Goal: Task Accomplishment & Management: Complete application form

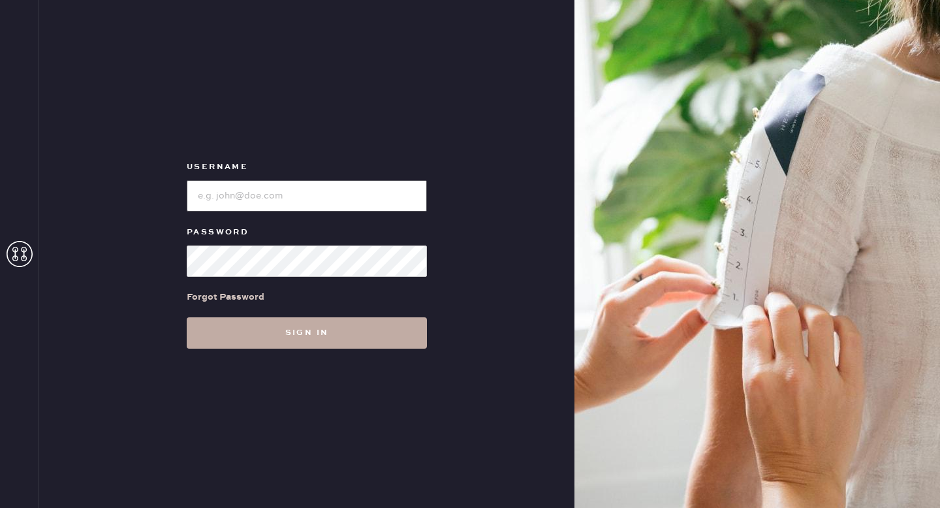
type input "ReformationMontrose"
click at [323, 332] on button "Sign in" at bounding box center [307, 332] width 240 height 31
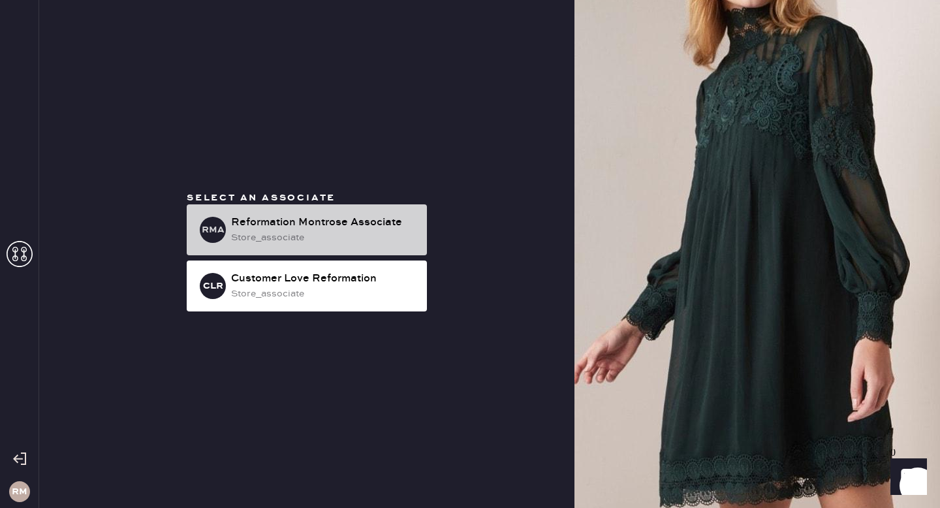
click at [359, 231] on div "store_associate" at bounding box center [323, 238] width 185 height 14
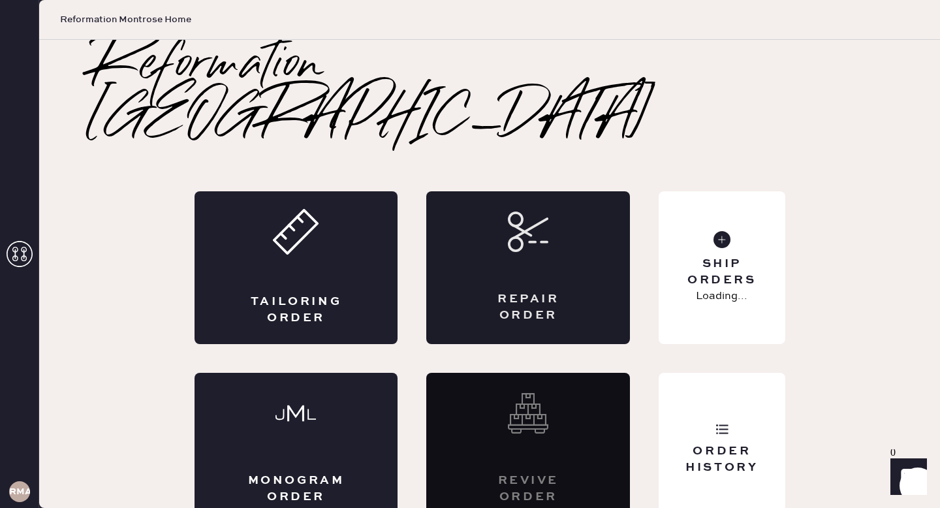
click at [524, 228] on div "Repair Order" at bounding box center [528, 267] width 204 height 153
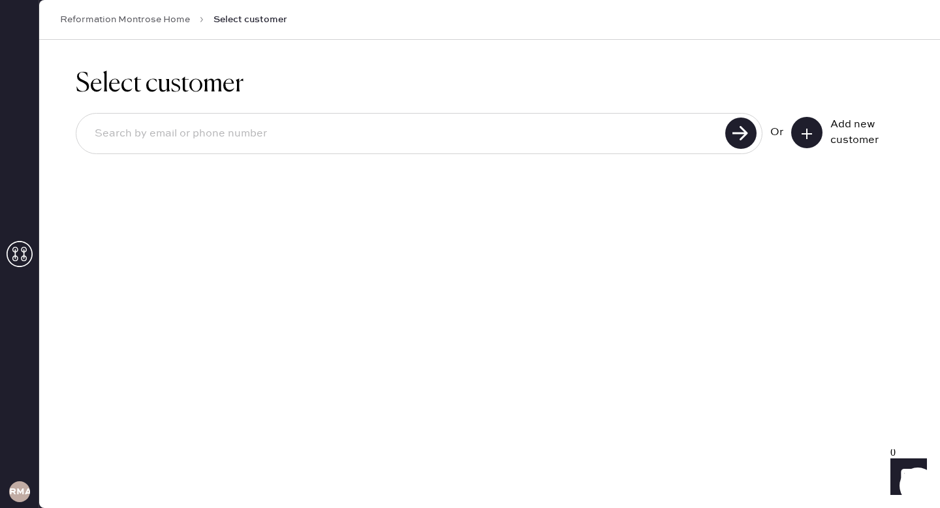
click at [345, 129] on input at bounding box center [402, 134] width 637 height 30
paste input "[EMAIL_ADDRESS][DOMAIN_NAME]"
type input "[EMAIL_ADDRESS][DOMAIN_NAME]"
click at [816, 133] on button at bounding box center [806, 132] width 31 height 31
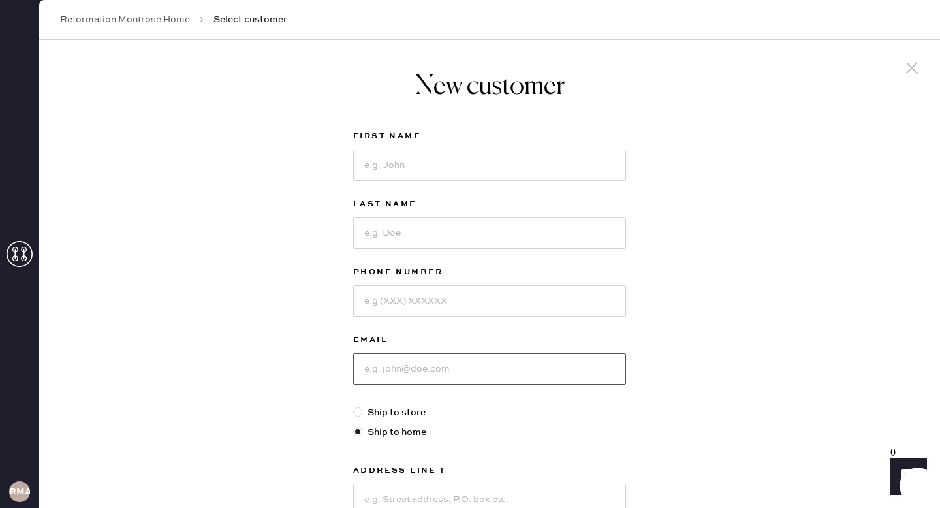
click at [450, 362] on input at bounding box center [489, 368] width 273 height 31
paste input "[EMAIL_ADDRESS][DOMAIN_NAME]"
type input "[EMAIL_ADDRESS][DOMAIN_NAME]"
click at [502, 169] on input at bounding box center [489, 165] width 273 height 31
type input "Aylin"
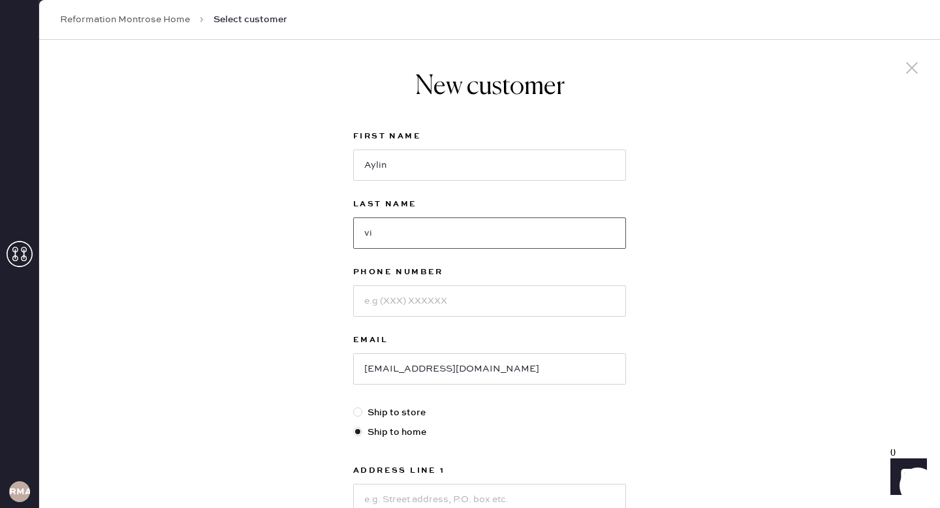
type input "v"
type input "Viera"
type input "8325609495"
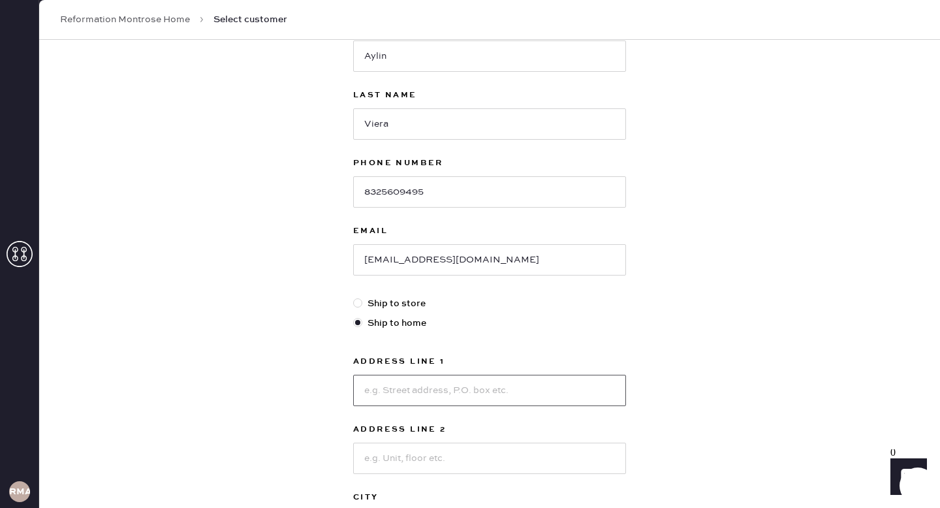
scroll to position [111, 0]
type input "[STREET_ADDRESS][PERSON_NAME]"
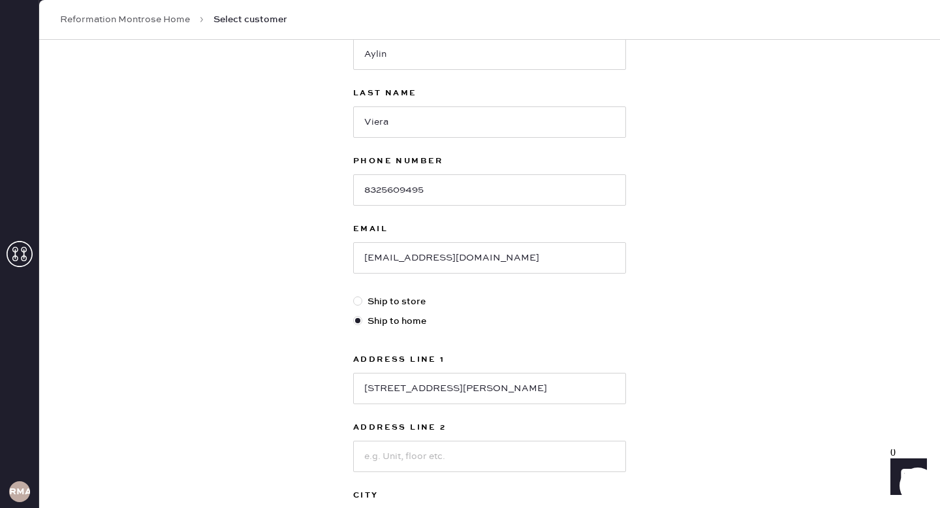
scroll to position [342, 0]
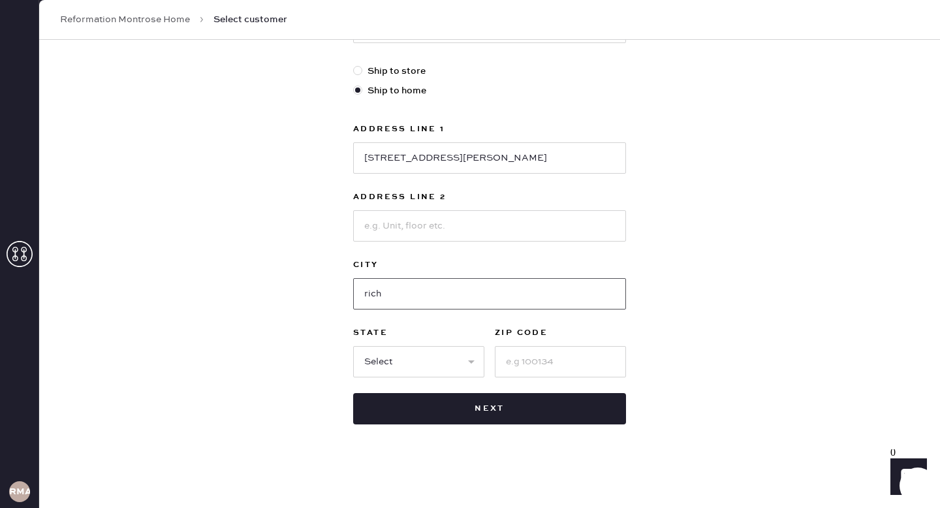
type input "[GEOGRAPHIC_DATA]"
click at [428, 363] on select "Select AK AL AR AZ CA CO CT [GEOGRAPHIC_DATA] DE FL [GEOGRAPHIC_DATA] HI [GEOGR…" at bounding box center [418, 361] width 131 height 31
select select "[GEOGRAPHIC_DATA]"
click at [537, 358] on input at bounding box center [560, 361] width 131 height 31
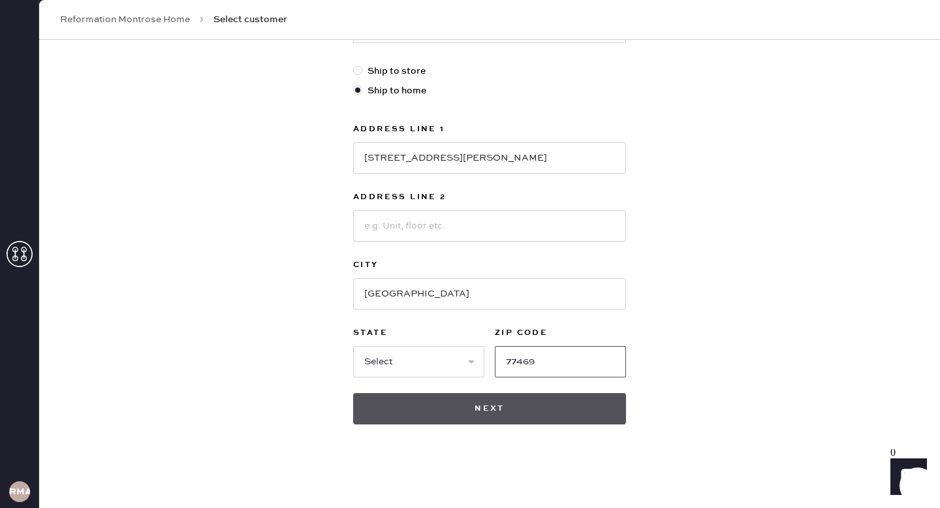
type input "77469"
click at [460, 414] on button "Next" at bounding box center [489, 408] width 273 height 31
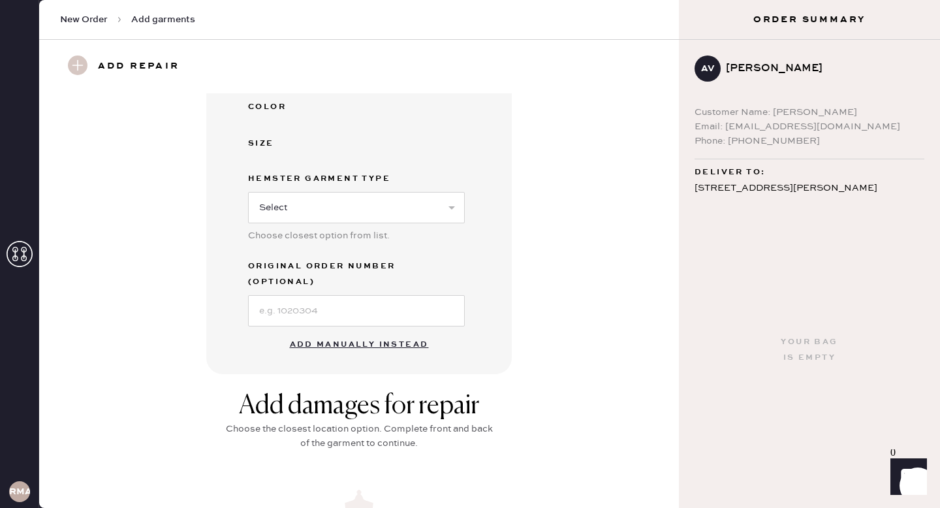
scroll to position [258, 0]
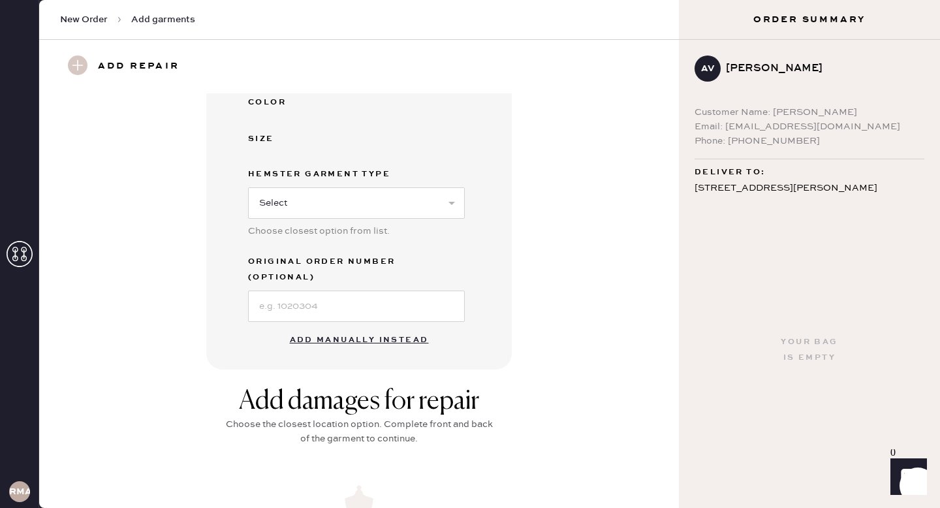
click at [414, 327] on button "Add manually instead" at bounding box center [359, 340] width 155 height 26
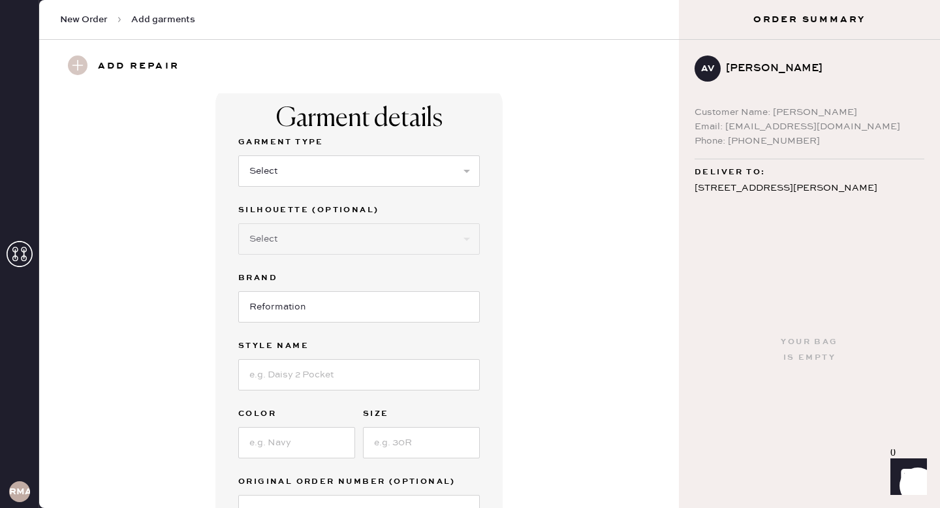
scroll to position [0, 0]
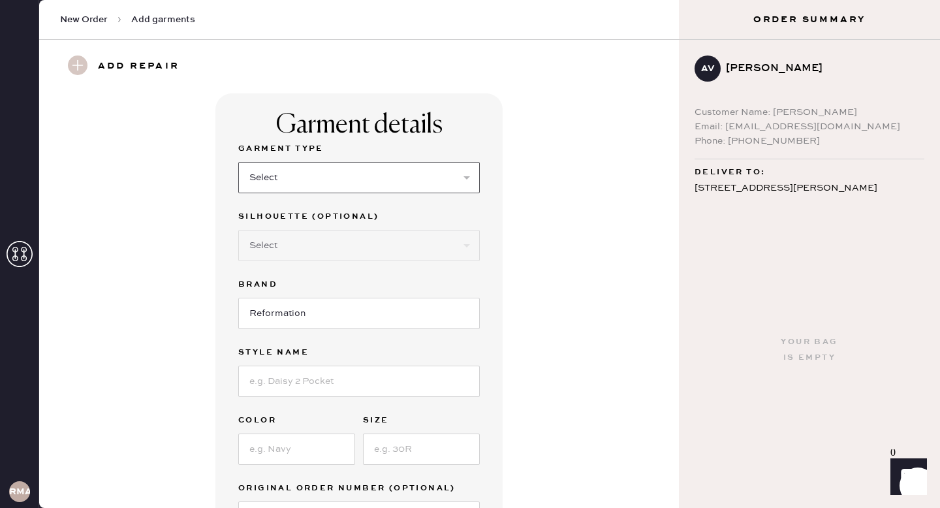
click at [458, 185] on select "Select Basic Skirt Jeans Leggings Pants Shorts Basic Sleeved Dress Basic Sleeve…" at bounding box center [359, 177] width 242 height 31
select select "31"
click at [363, 235] on select "Select Other" at bounding box center [359, 245] width 242 height 31
click at [304, 389] on input at bounding box center [359, 381] width 242 height 31
type input "June Shorts"
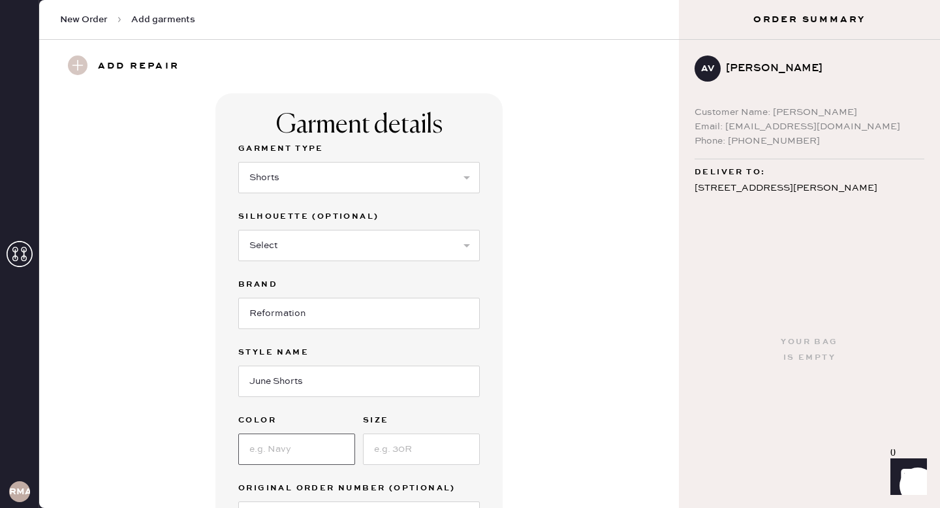
click at [268, 454] on input at bounding box center [296, 449] width 117 height 31
type input "Black"
click at [419, 453] on input at bounding box center [421, 449] width 117 height 31
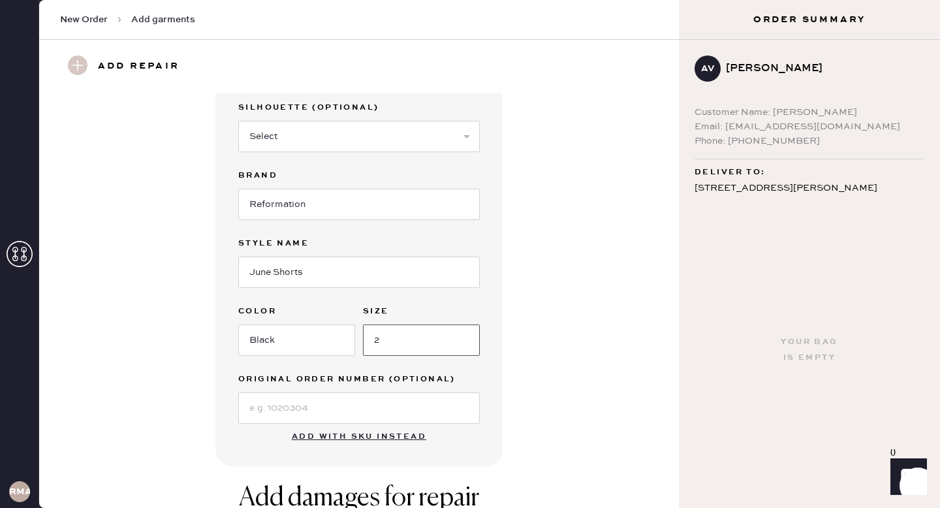
scroll to position [112, 0]
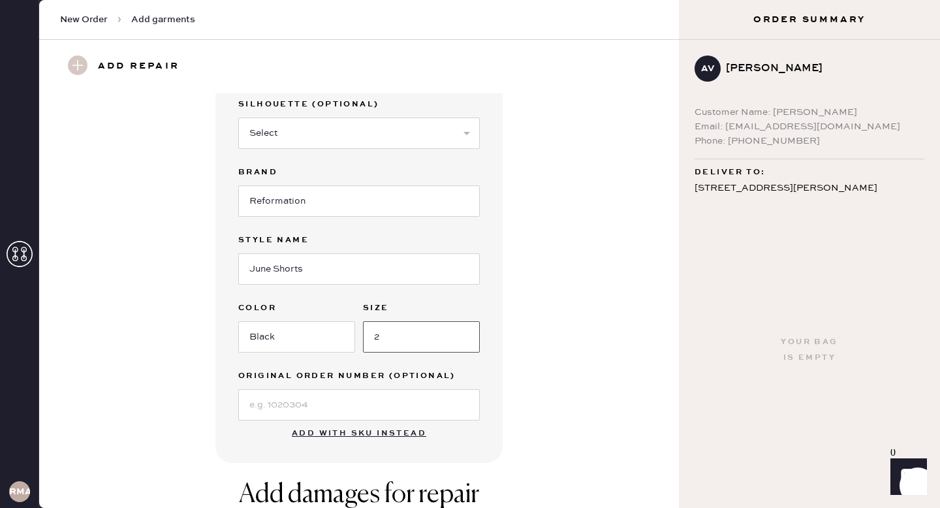
type input "2"
click at [283, 397] on input at bounding box center [359, 404] width 242 height 31
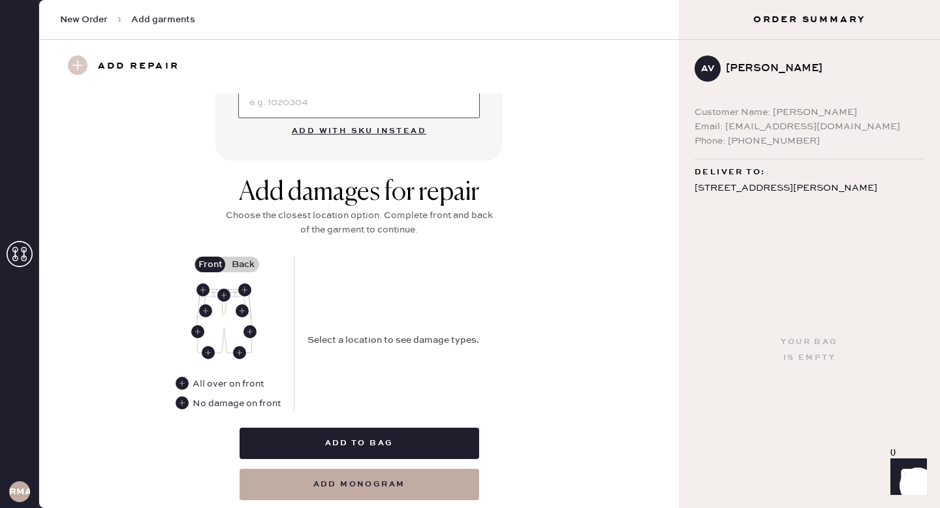
scroll to position [420, 0]
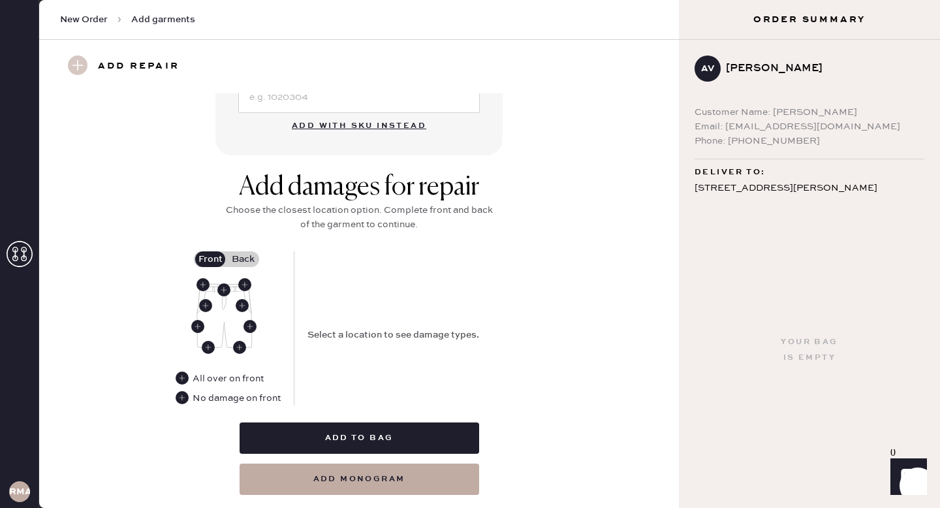
click at [245, 258] on label "Back" at bounding box center [243, 259] width 33 height 16
click at [243, 259] on input "Back" at bounding box center [243, 259] width 0 height 0
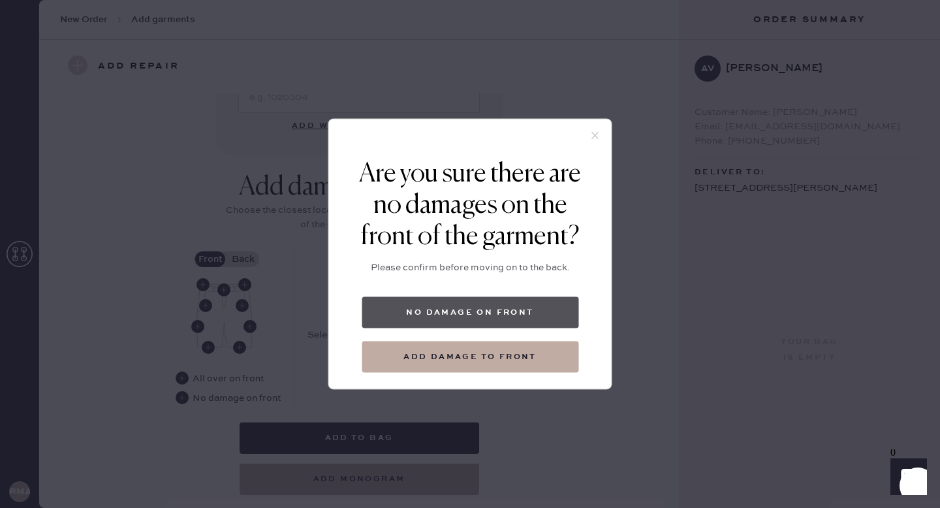
click at [486, 315] on button "No damage on front" at bounding box center [470, 312] width 217 height 31
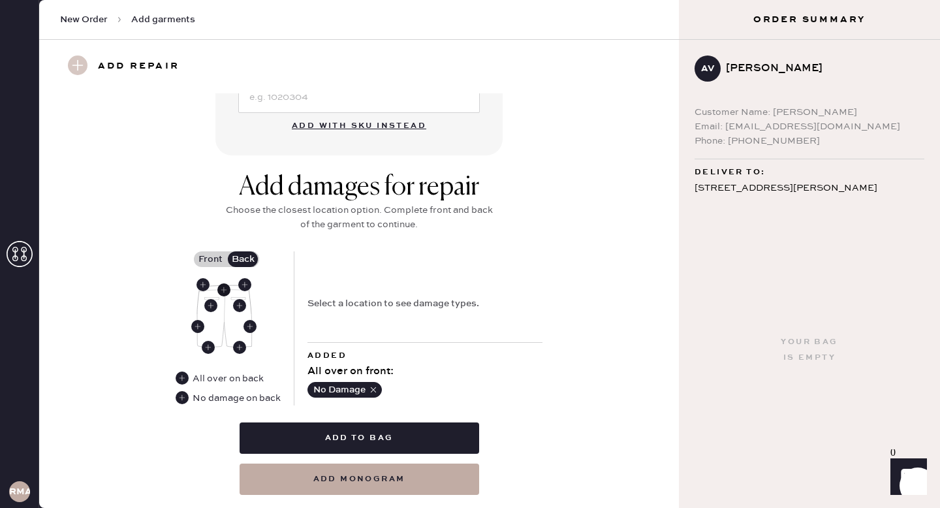
click at [227, 290] on use at bounding box center [223, 289] width 13 height 13
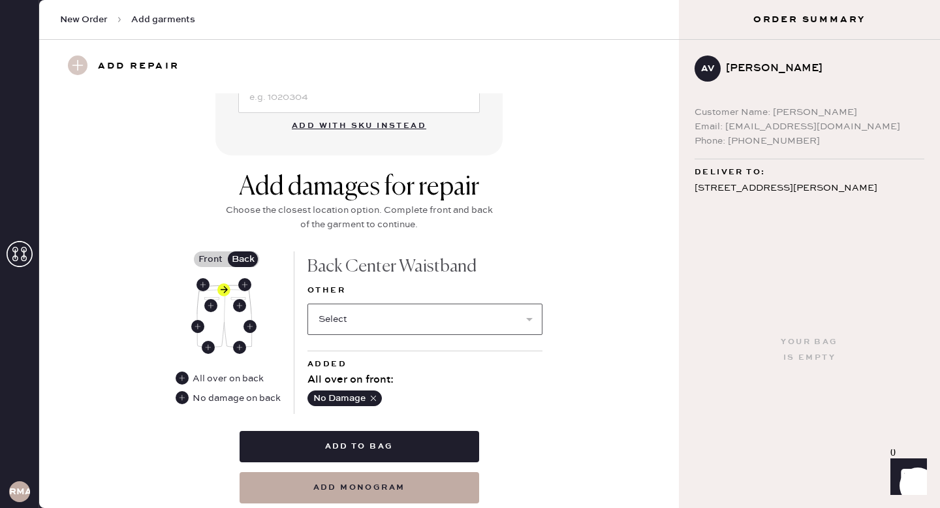
click at [434, 315] on select "Select Broken / Ripped Hem Broken Beads Broken Belt Loop Broken Button Broken E…" at bounding box center [425, 319] width 235 height 31
select select "1322"
select select
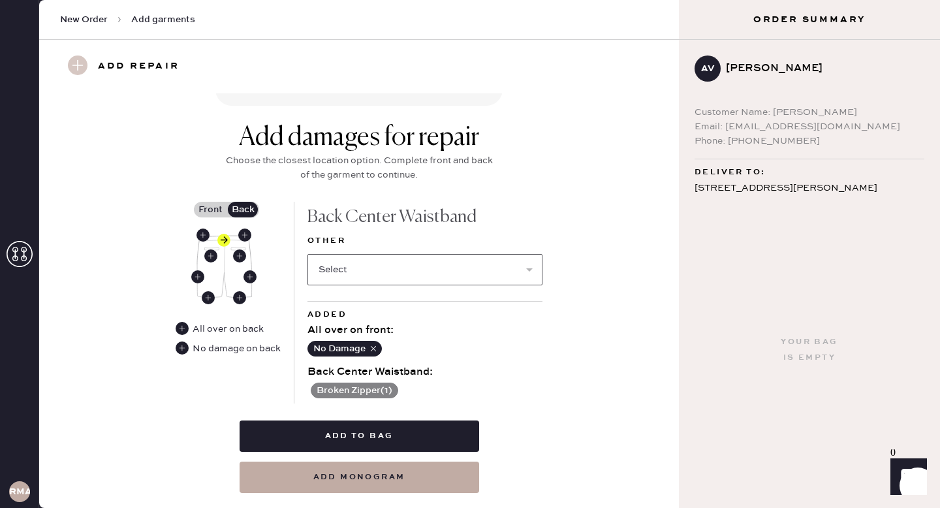
scroll to position [475, 0]
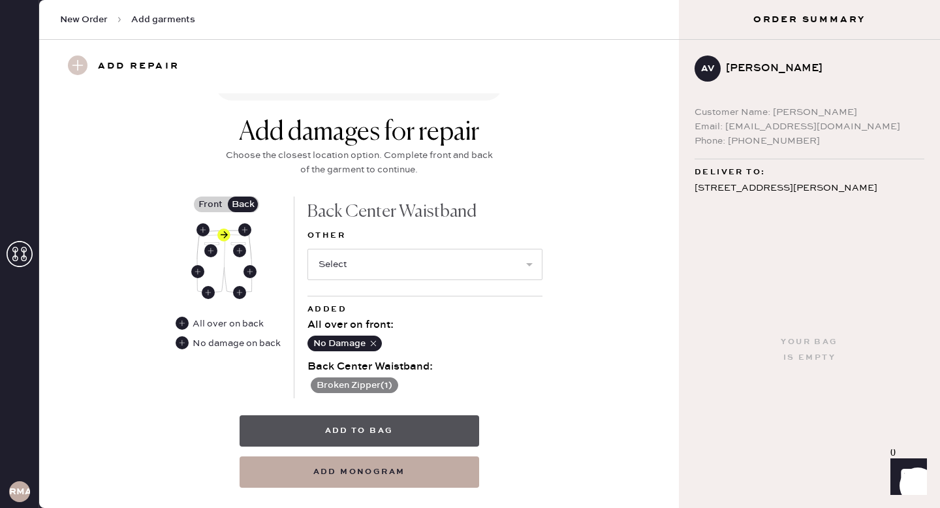
click at [390, 429] on button "Add to bag" at bounding box center [360, 430] width 240 height 31
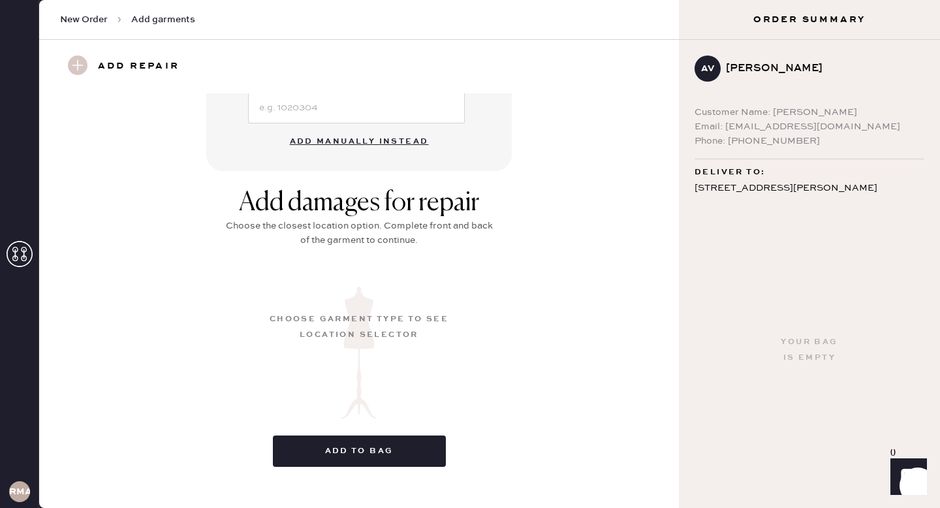
scroll to position [135, 0]
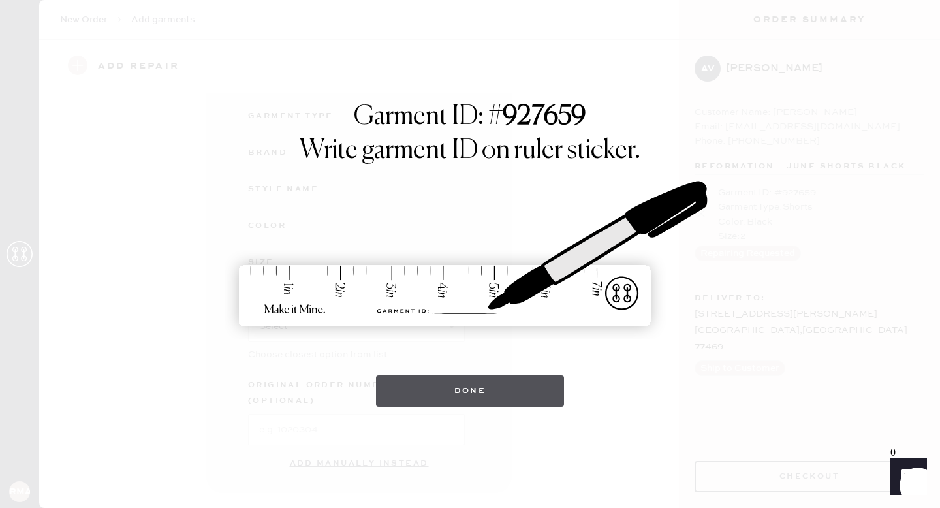
click at [494, 388] on button "Done" at bounding box center [470, 390] width 189 height 31
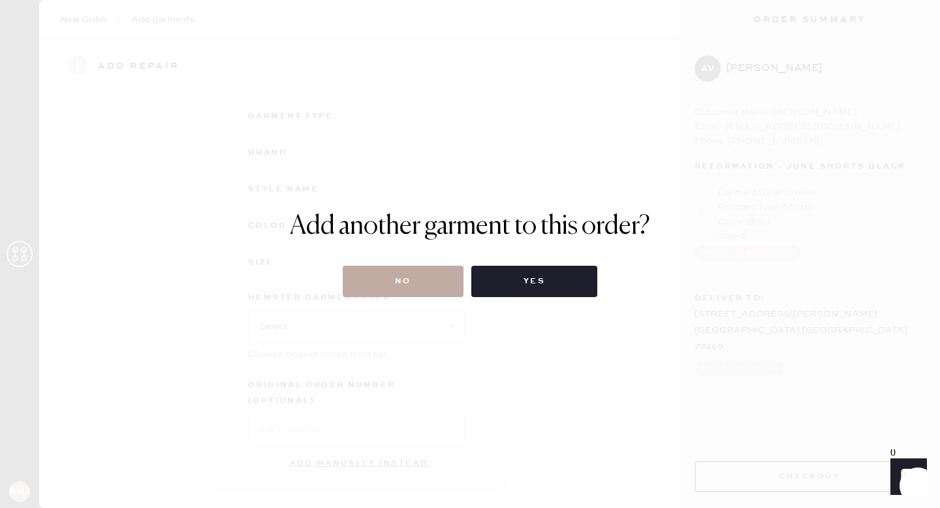
click at [419, 277] on button "No" at bounding box center [403, 281] width 121 height 31
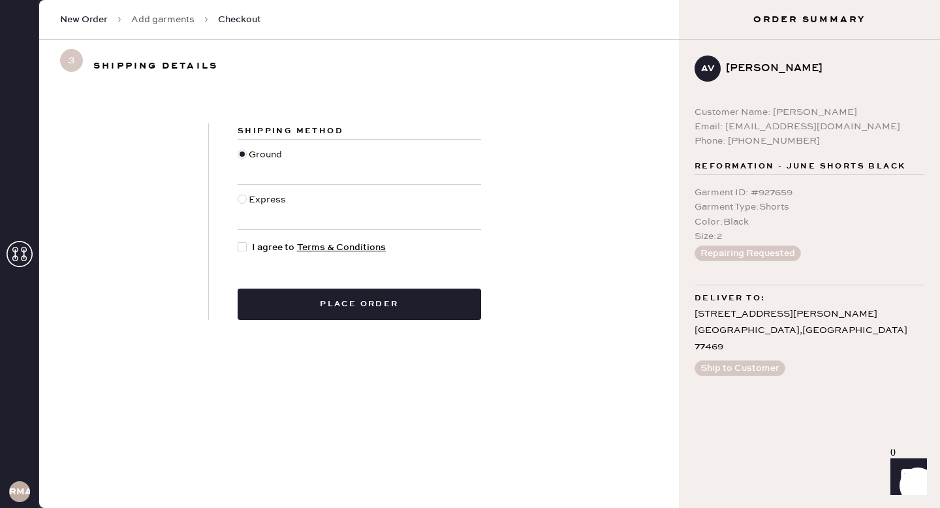
click at [242, 249] on div at bounding box center [242, 246] width 9 height 9
click at [238, 241] on input "I agree to Terms & Conditions" at bounding box center [238, 240] width 1 height 1
checkbox input "true"
click at [161, 21] on link "Add garments" at bounding box center [162, 19] width 63 height 13
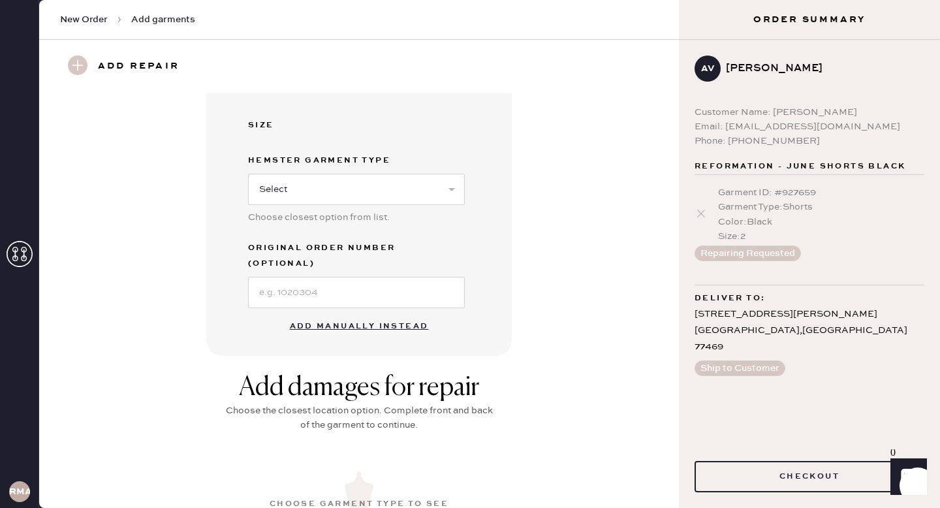
scroll to position [342, 0]
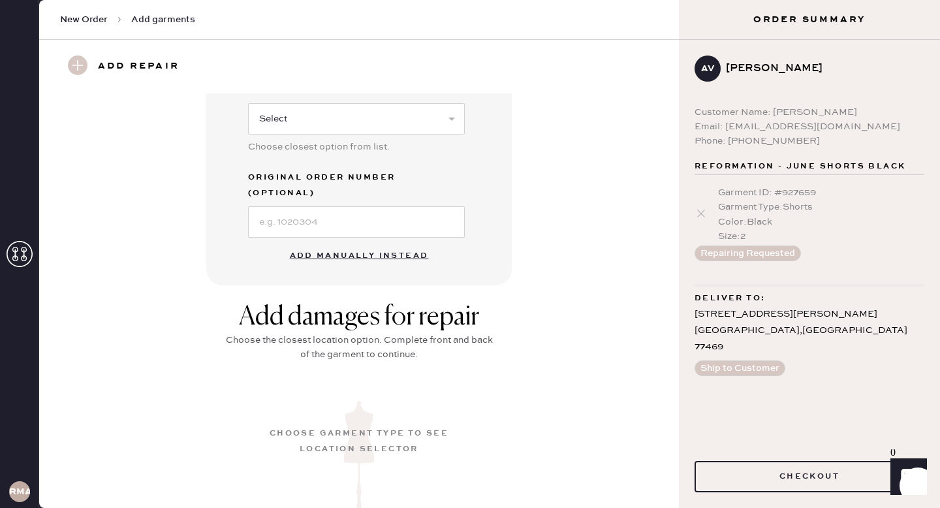
click at [374, 243] on button "Add manually instead" at bounding box center [359, 256] width 155 height 26
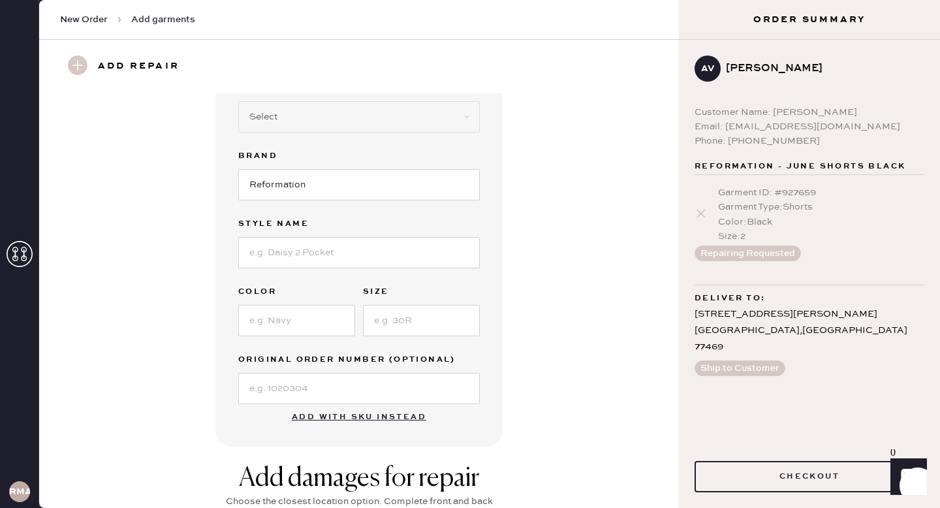
scroll to position [0, 0]
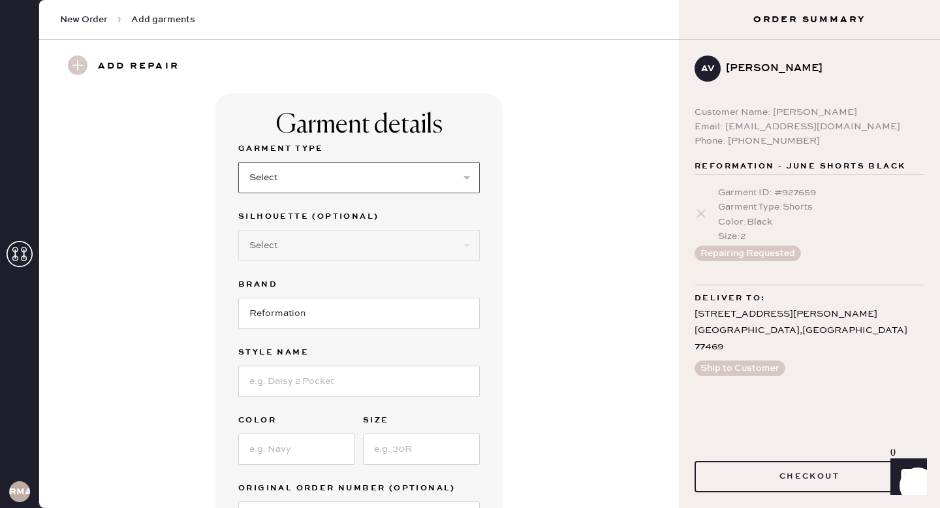
click at [383, 174] on select "Select Basic Skirt Jeans Leggings Pants Shorts Basic Sleeved Dress Basic Sleeve…" at bounding box center [359, 177] width 242 height 31
select select "7"
click at [438, 245] on select "Select Maxi Dress Midi Dress Mini Dress Other" at bounding box center [359, 245] width 242 height 31
select select "31"
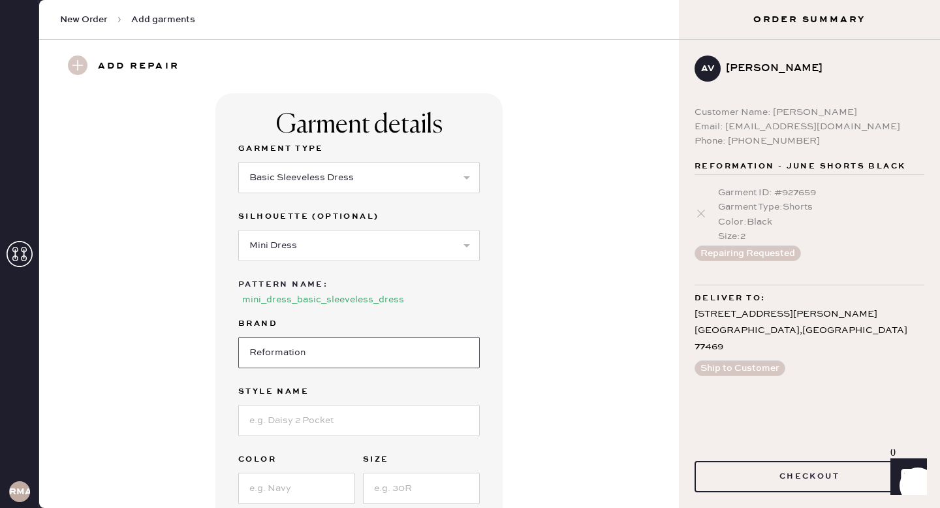
click at [316, 348] on input "Reformation" at bounding box center [359, 352] width 242 height 31
click at [341, 419] on input at bounding box center [359, 420] width 242 height 31
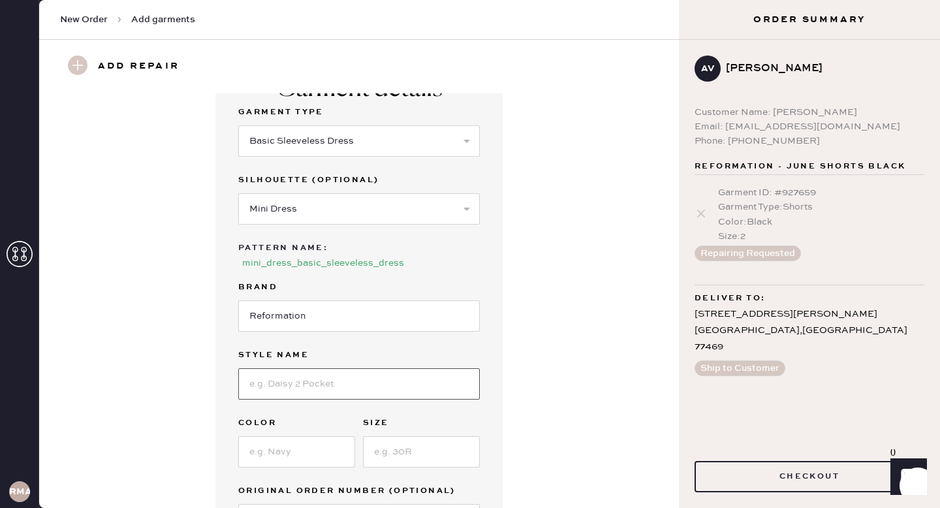
scroll to position [39, 0]
type input "Noha"
click at [319, 453] on input at bounding box center [296, 449] width 117 height 31
click at [396, 464] on input at bounding box center [421, 449] width 117 height 31
type input "6"
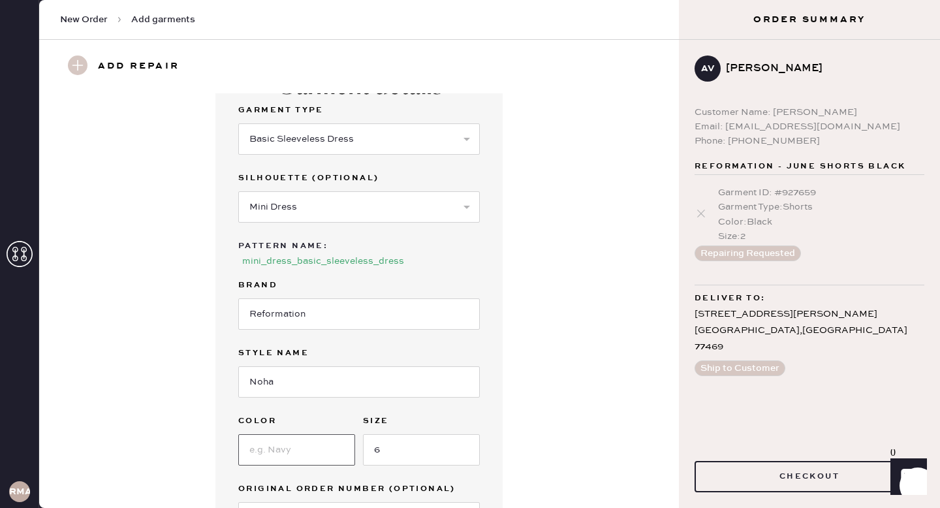
click at [313, 451] on input at bounding box center [296, 449] width 117 height 31
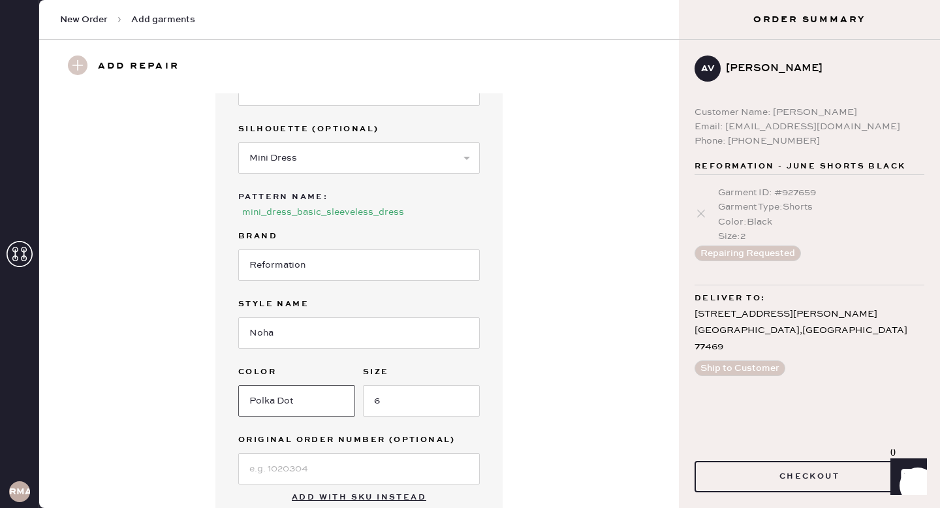
scroll to position [0, 0]
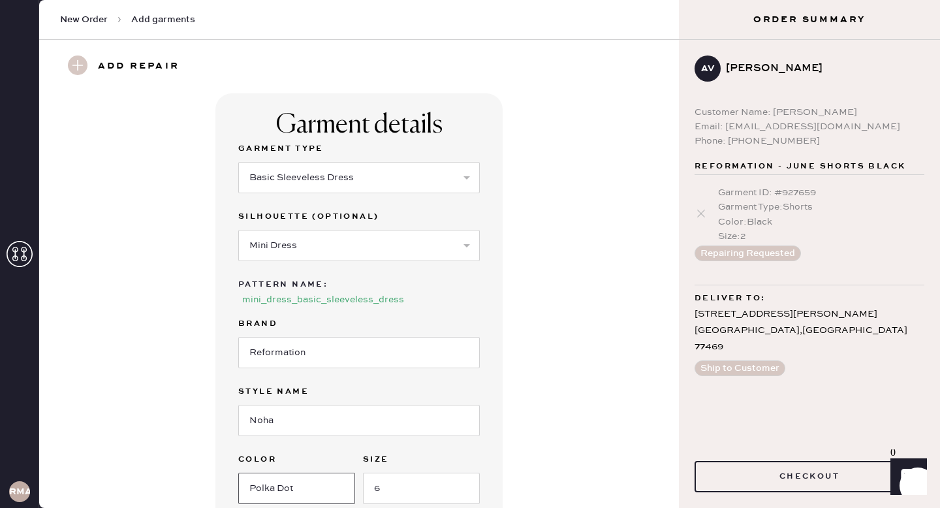
type input "Polka Dot"
click at [154, 21] on span "Add garments" at bounding box center [163, 19] width 64 height 13
click at [112, 69] on h3 "Add repair" at bounding box center [139, 67] width 82 height 22
click at [93, 64] on div "Add repair" at bounding box center [131, 67] width 143 height 22
click at [178, 20] on span "Add garments" at bounding box center [163, 19] width 64 height 13
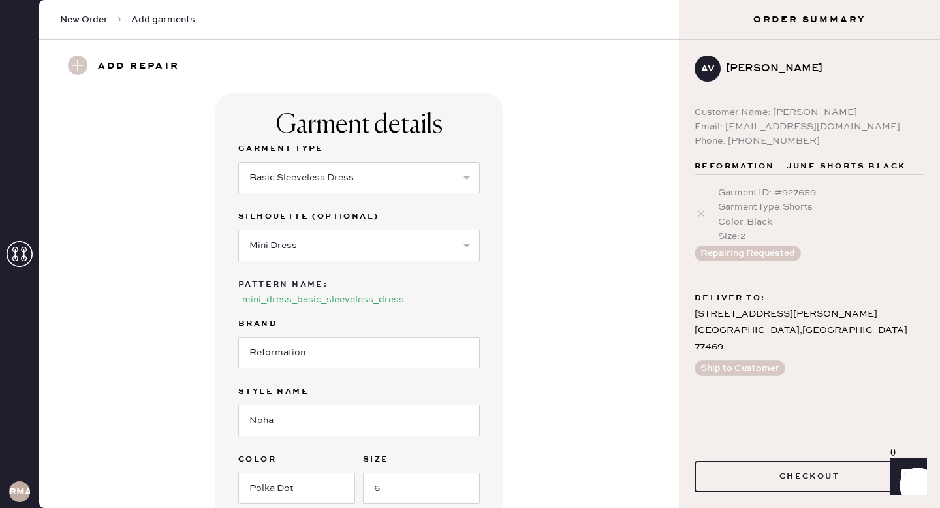
click at [159, 20] on span "Add garments" at bounding box center [163, 19] width 64 height 13
click at [94, 22] on span "New Order" at bounding box center [84, 19] width 48 height 13
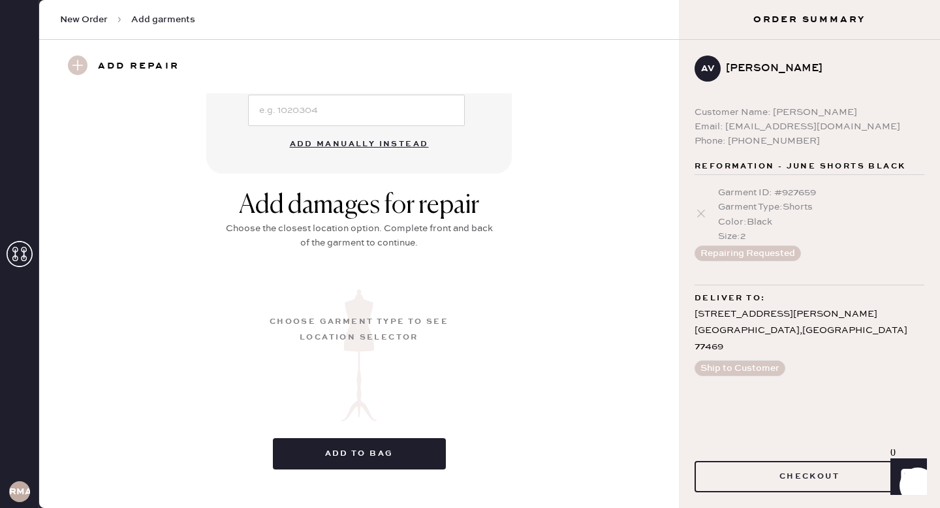
scroll to position [456, 0]
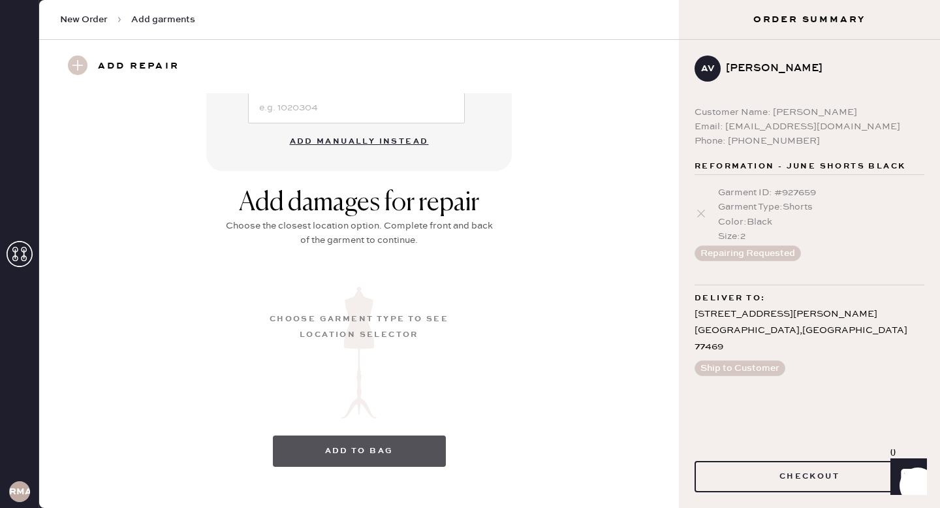
click at [350, 437] on button "Add to bag" at bounding box center [359, 451] width 173 height 31
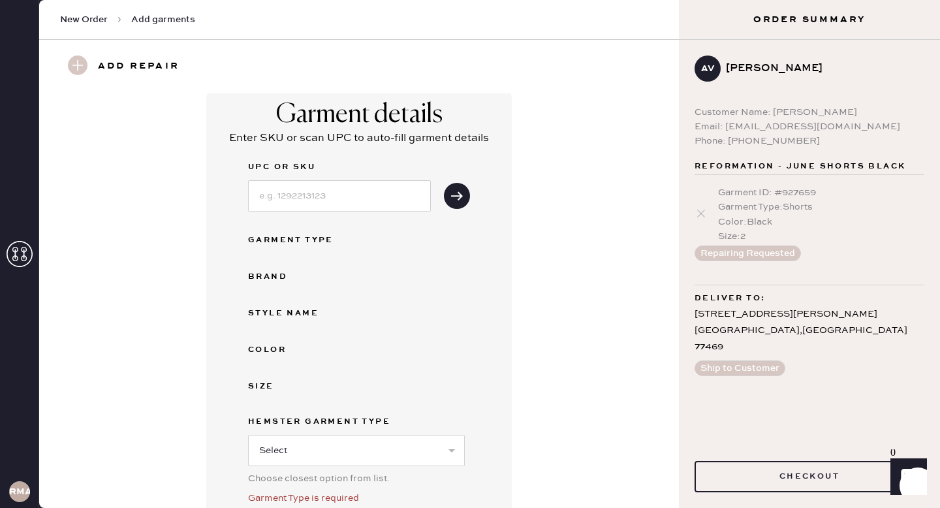
scroll to position [0, 0]
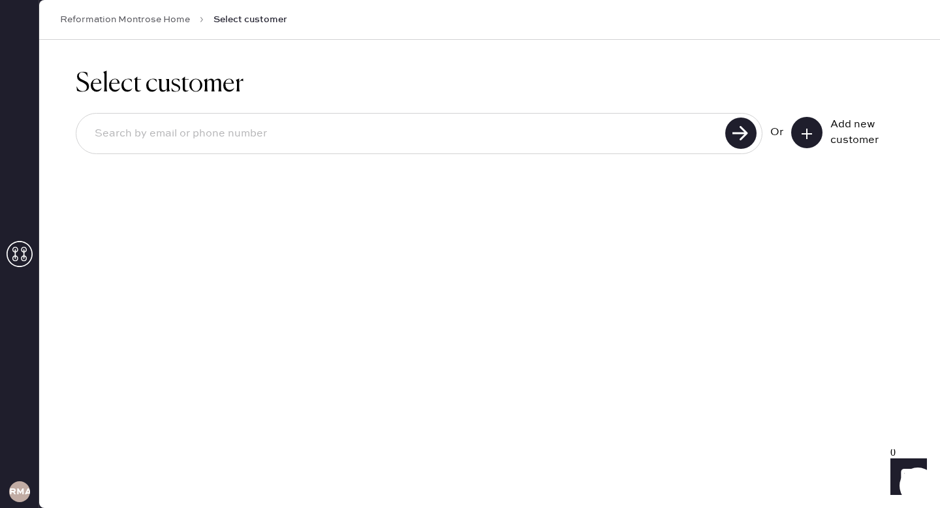
click at [251, 140] on input at bounding box center [402, 134] width 637 height 30
type input "[EMAIL_ADDRESS][DOMAIN_NAME]"
click at [737, 135] on use at bounding box center [740, 133] width 31 height 31
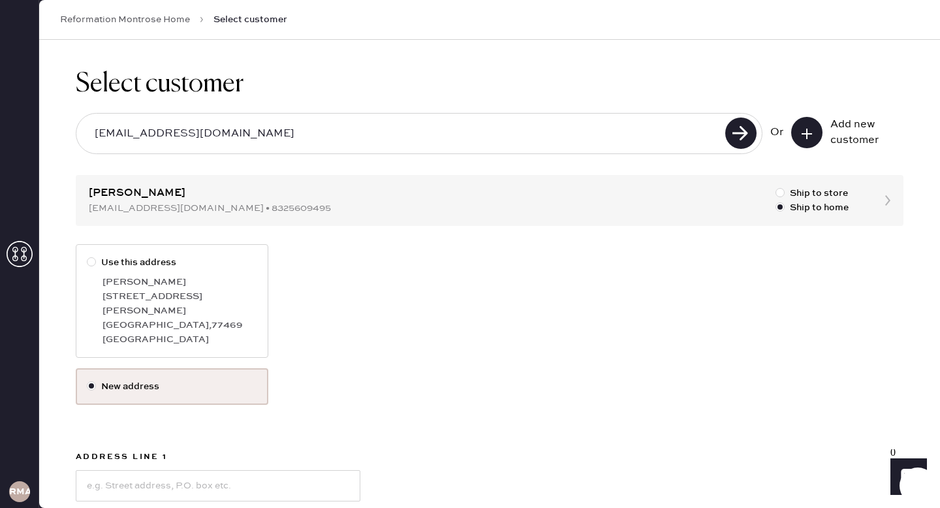
click at [88, 262] on div at bounding box center [91, 261] width 9 height 9
click at [88, 256] on input "Use this address" at bounding box center [87, 255] width 1 height 1
radio input "true"
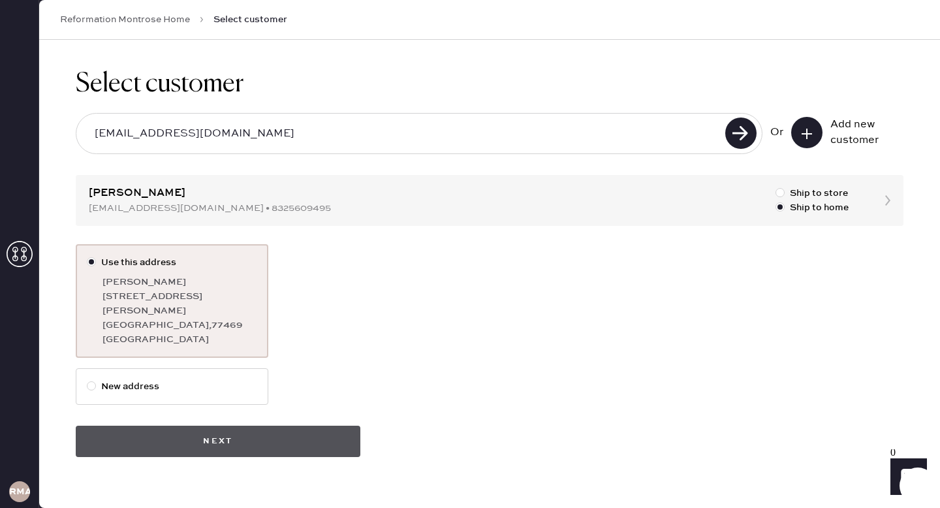
click at [245, 430] on button "Next" at bounding box center [218, 441] width 285 height 31
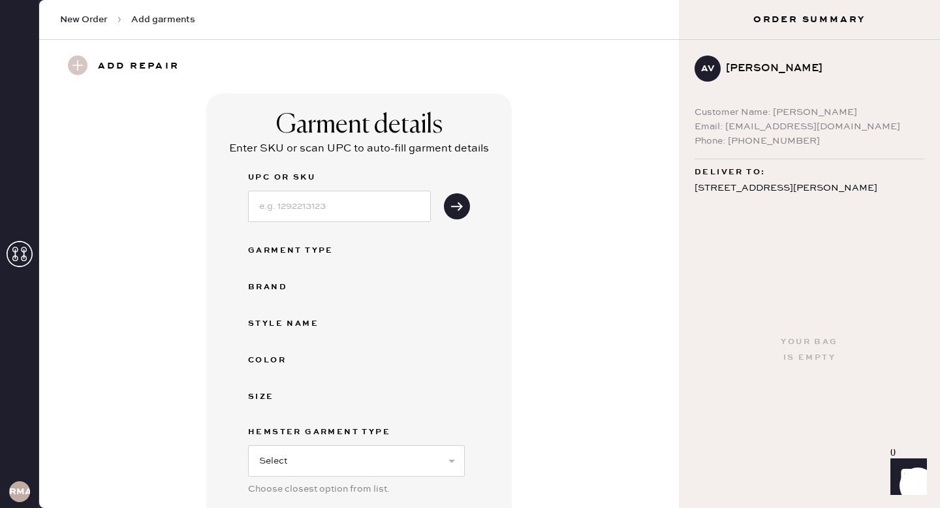
click at [80, 67] on use at bounding box center [78, 66] width 20 height 20
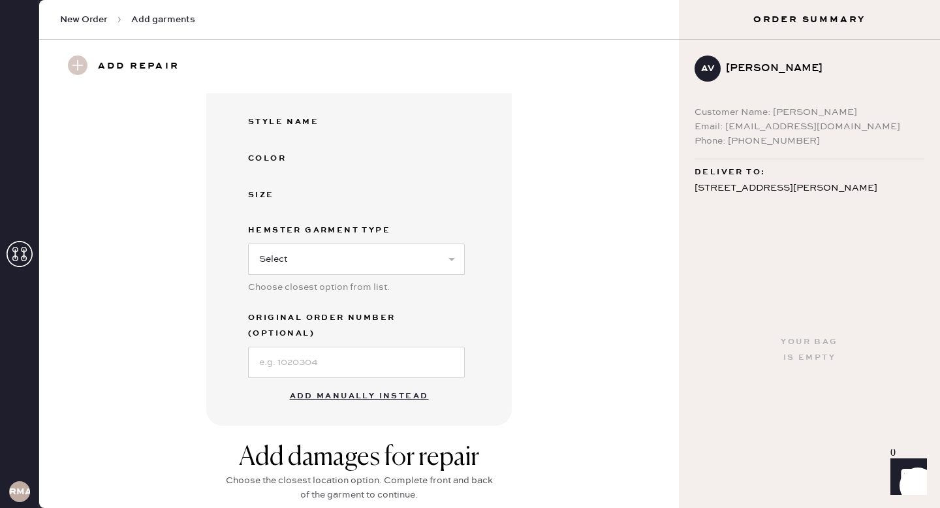
scroll to position [202, 0]
click at [325, 383] on button "Add manually instead" at bounding box center [359, 396] width 155 height 26
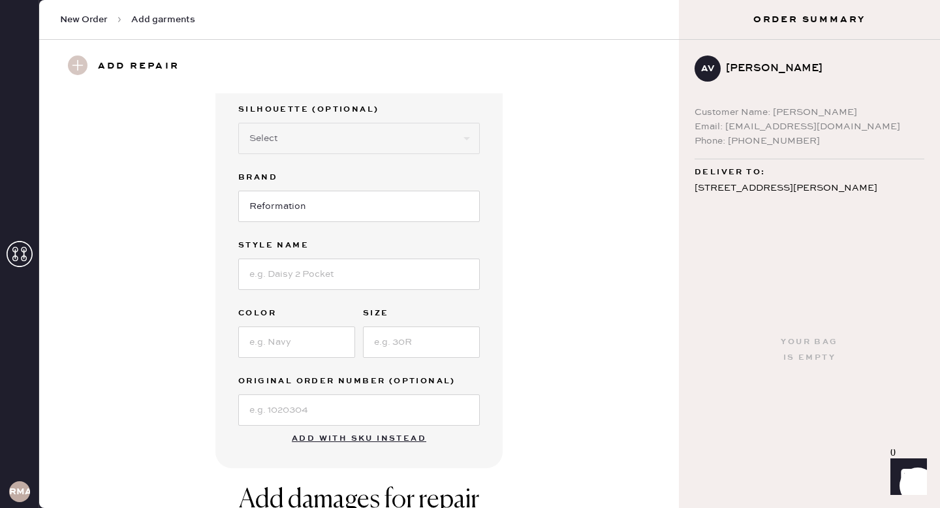
scroll to position [0, 0]
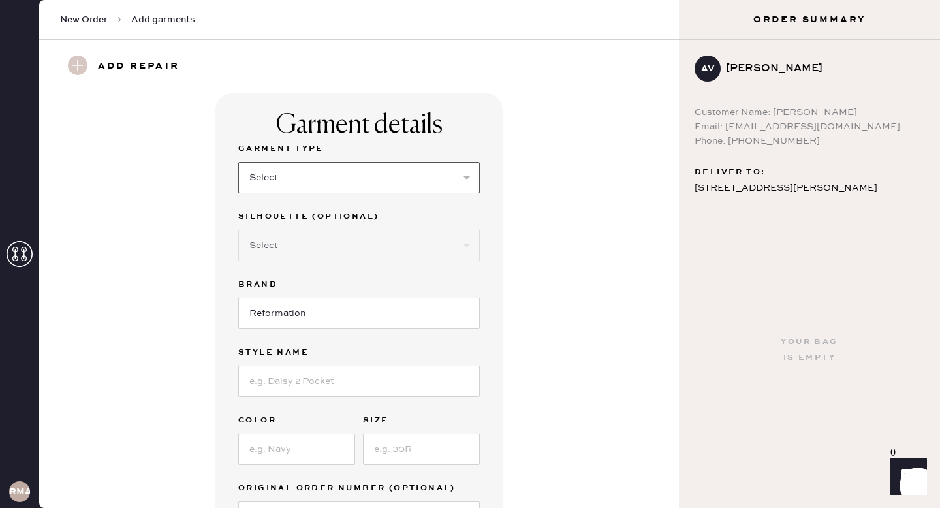
click at [433, 174] on select "Select Basic Skirt Jeans Leggings Pants Shorts Basic Sleeved Dress Basic Sleeve…" at bounding box center [359, 177] width 242 height 31
select select "31"
click at [417, 251] on select "Select Other" at bounding box center [359, 245] width 242 height 31
select select "other"
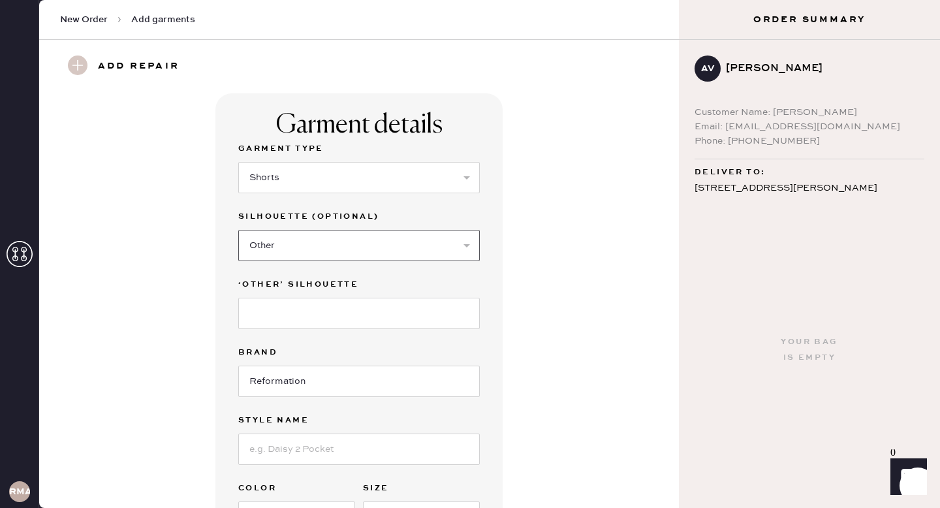
click at [450, 248] on select "Select Other" at bounding box center [359, 245] width 242 height 31
select select
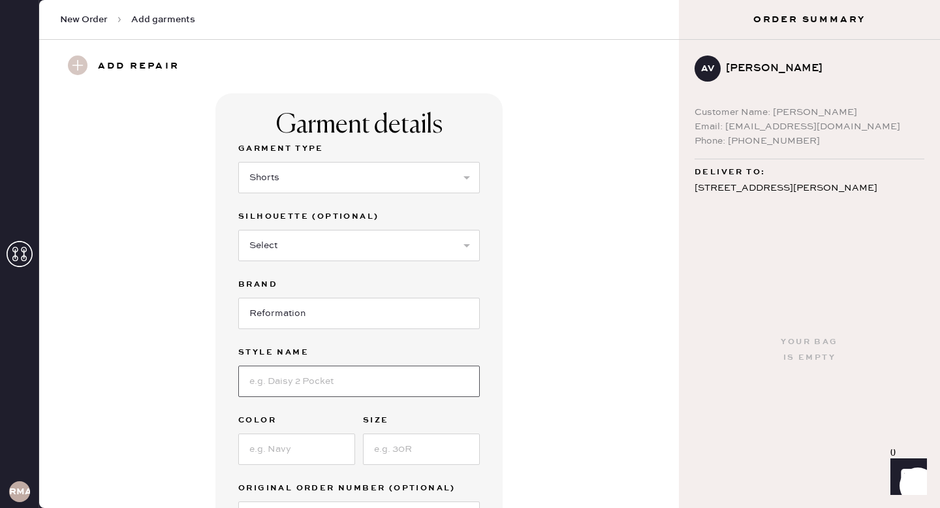
click at [354, 383] on input at bounding box center [359, 381] width 242 height 31
type input "June Shorts"
click at [345, 448] on input at bounding box center [296, 449] width 117 height 31
type input "Black"
click at [451, 446] on input at bounding box center [421, 449] width 117 height 31
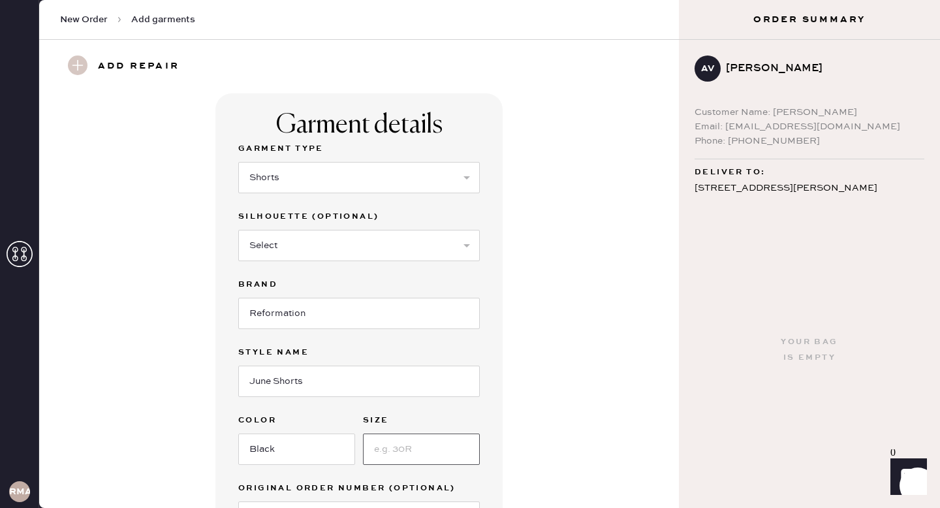
type input "1"
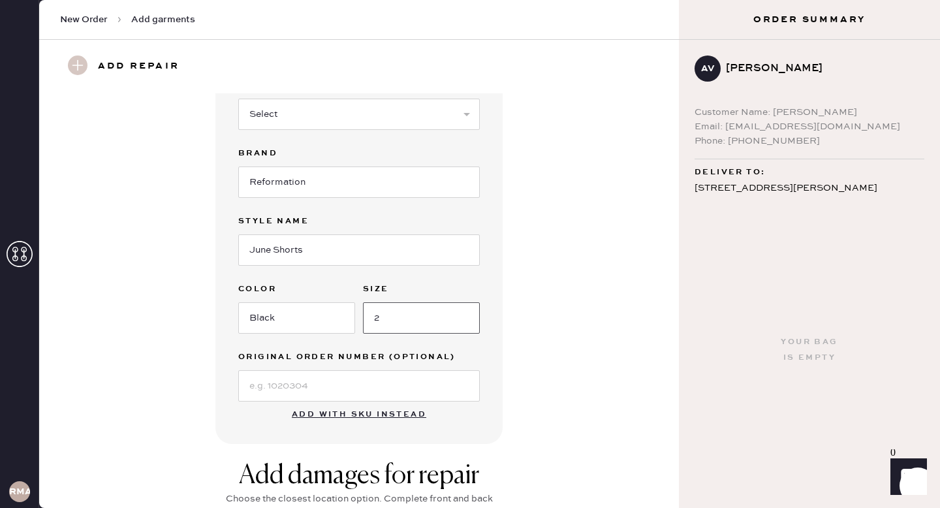
scroll to position [161, 0]
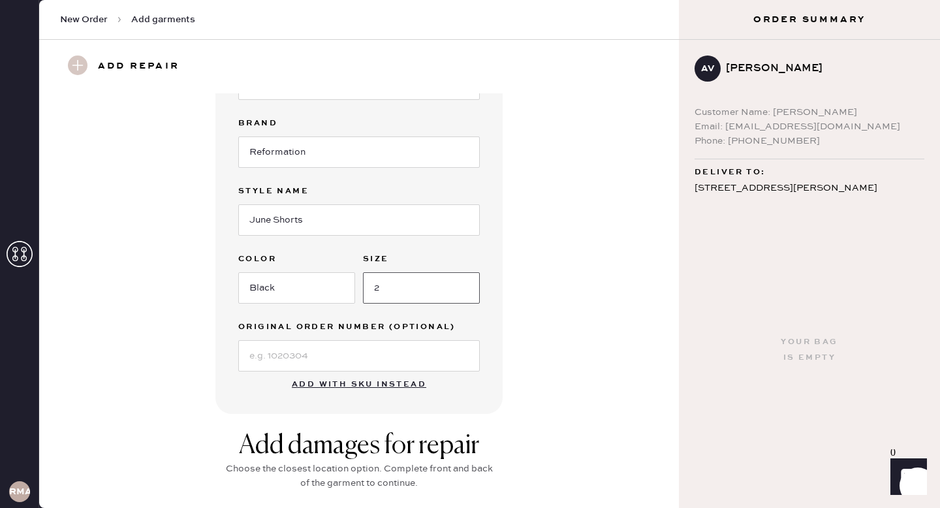
type input "2"
click at [355, 355] on input at bounding box center [359, 355] width 242 height 31
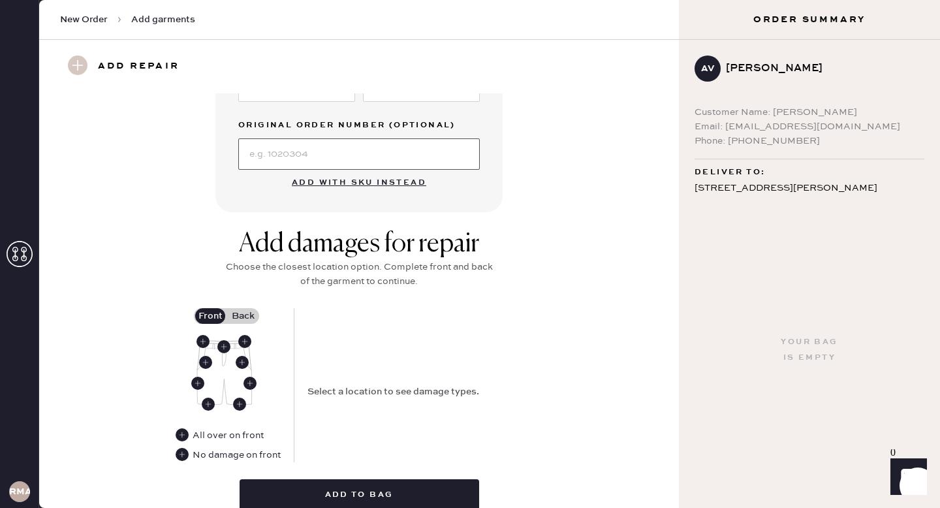
scroll to position [454, 0]
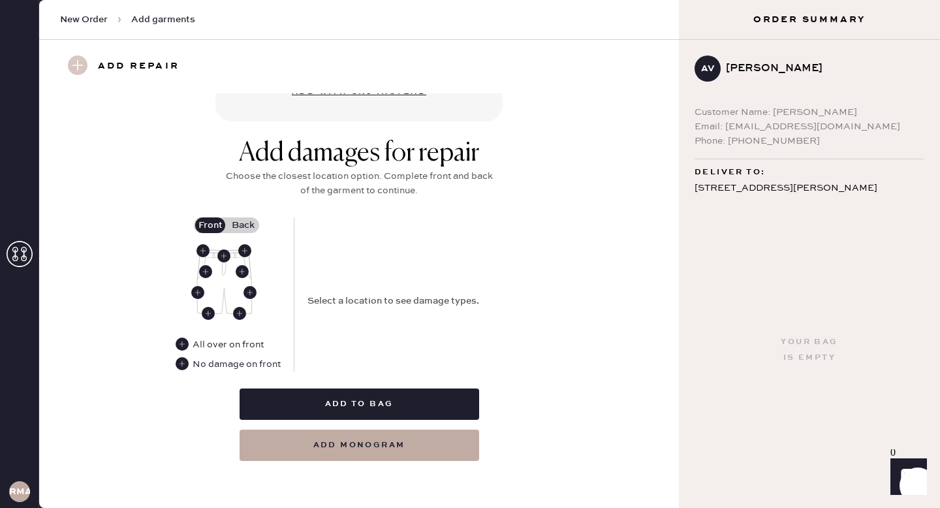
click at [238, 223] on label "Back" at bounding box center [243, 225] width 33 height 16
click at [243, 225] on input "Back" at bounding box center [243, 225] width 0 height 0
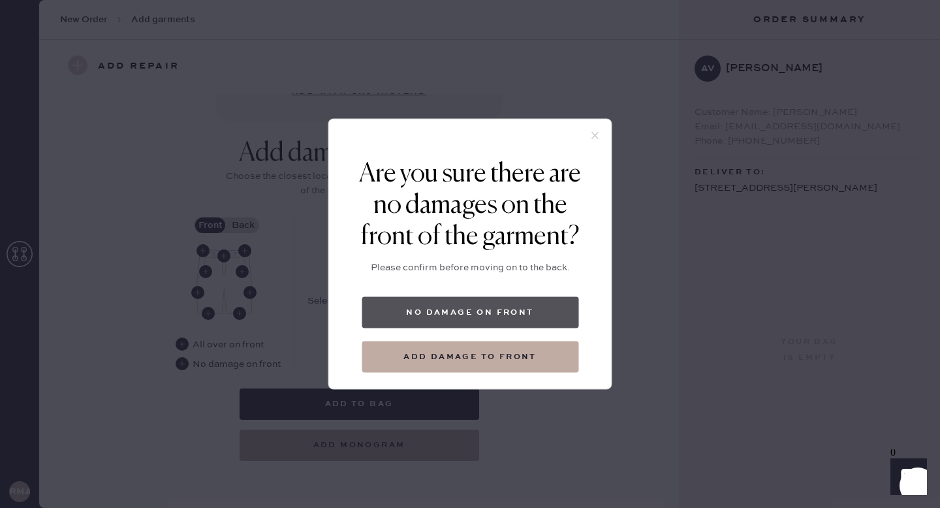
click at [490, 315] on button "No damage on front" at bounding box center [470, 312] width 217 height 31
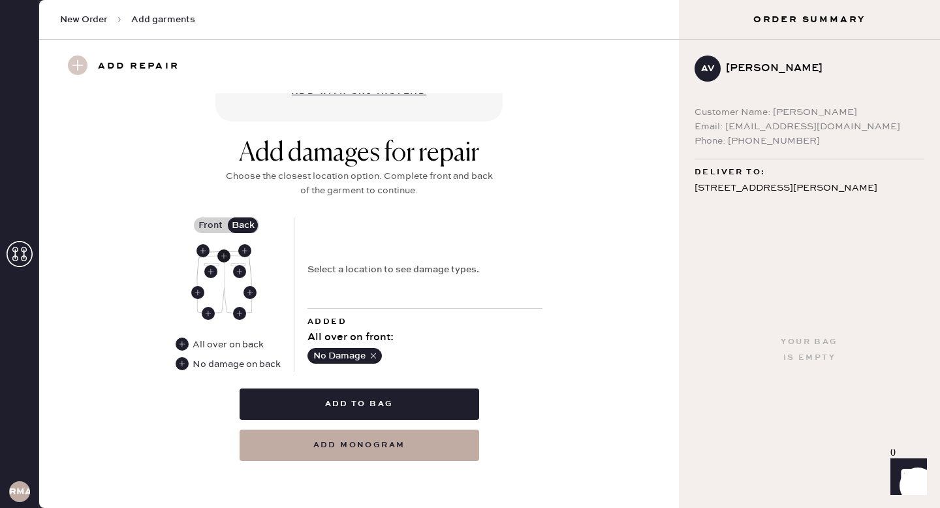
click at [225, 256] on use at bounding box center [223, 255] width 13 height 13
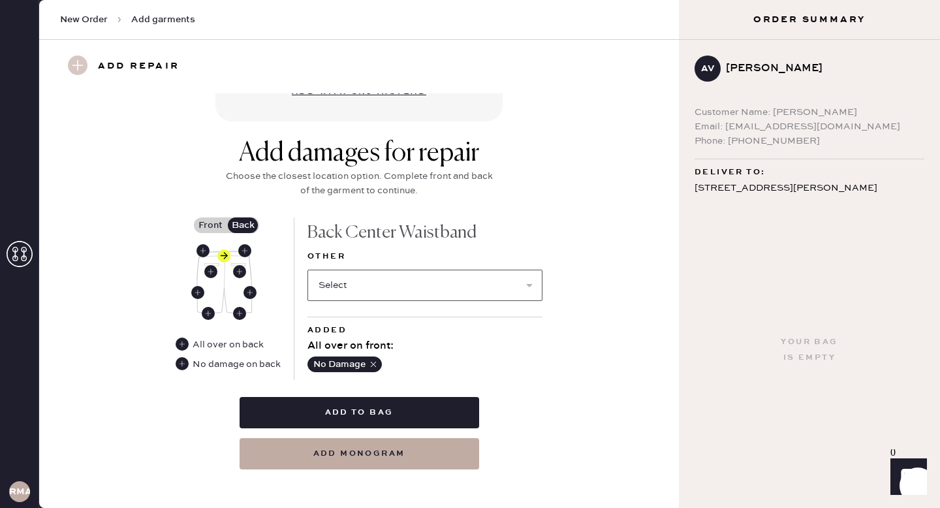
click at [423, 295] on select "Select Broken / Ripped Hem Broken Beads Broken Belt Loop Broken Button Broken E…" at bounding box center [425, 285] width 235 height 31
select select "1322"
select select
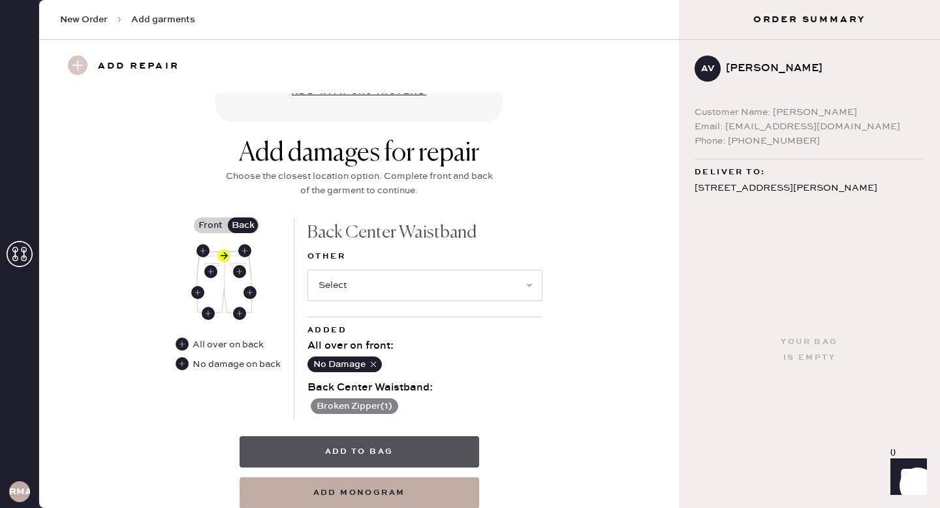
click at [409, 453] on button "Add to bag" at bounding box center [360, 451] width 240 height 31
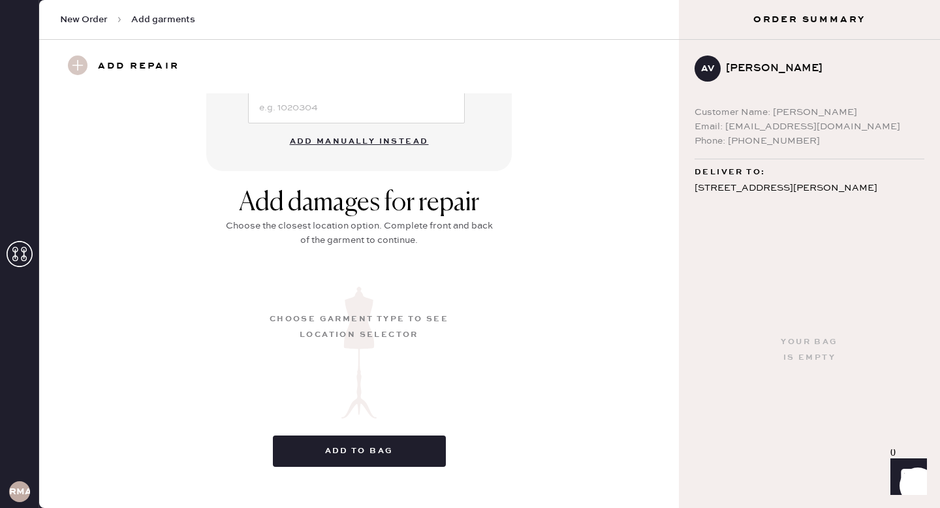
scroll to position [135, 0]
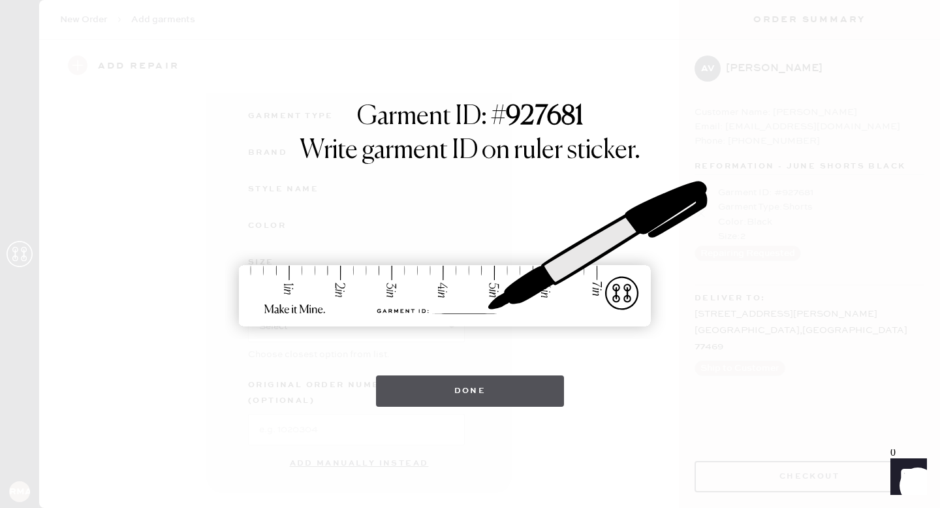
click at [501, 396] on button "Done" at bounding box center [470, 390] width 189 height 31
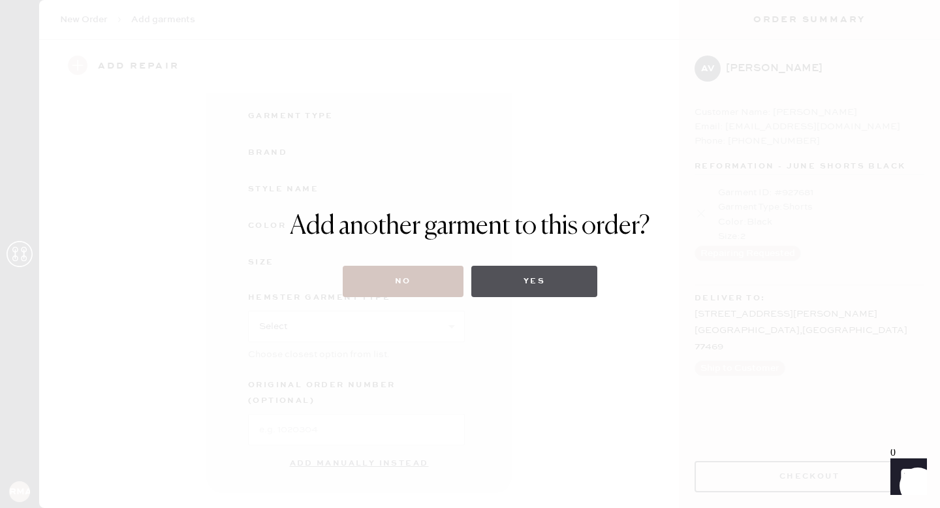
click at [528, 283] on button "Yes" at bounding box center [534, 281] width 126 height 31
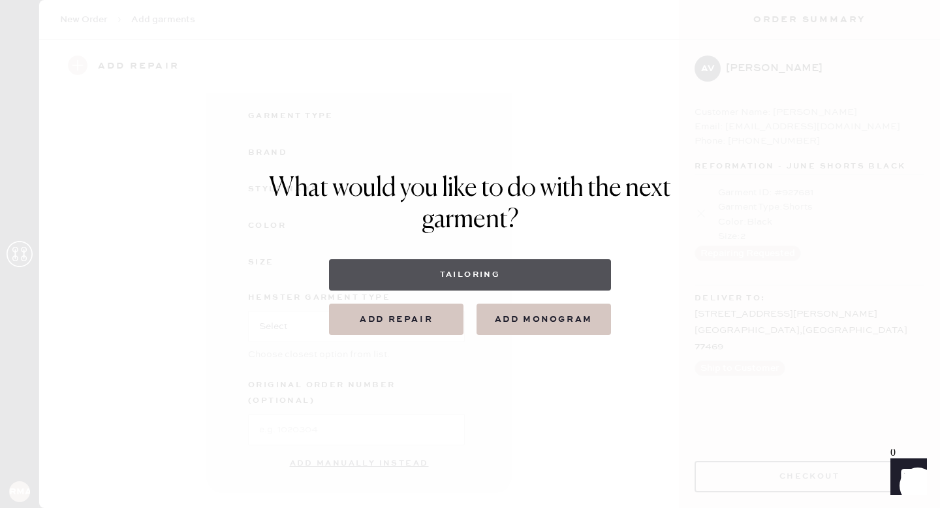
click at [511, 268] on button "Tailoring" at bounding box center [469, 274] width 281 height 31
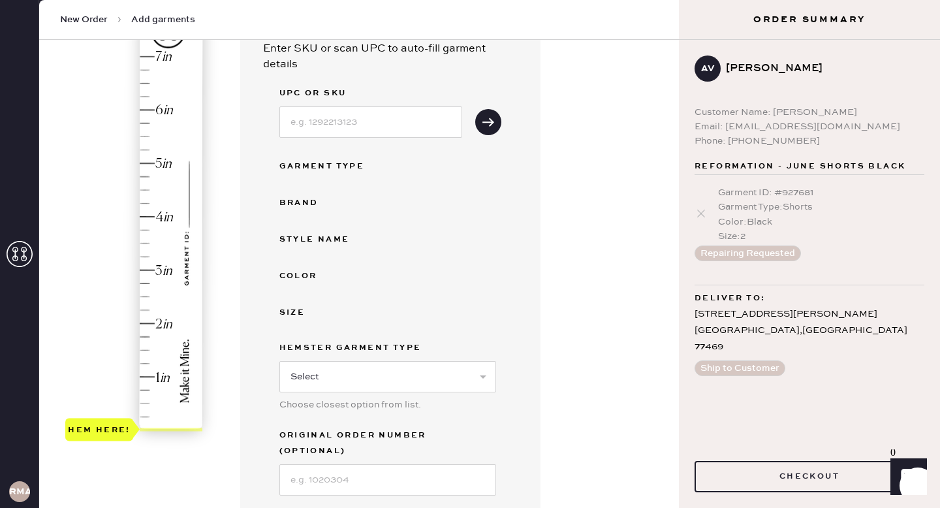
scroll to position [146, 0]
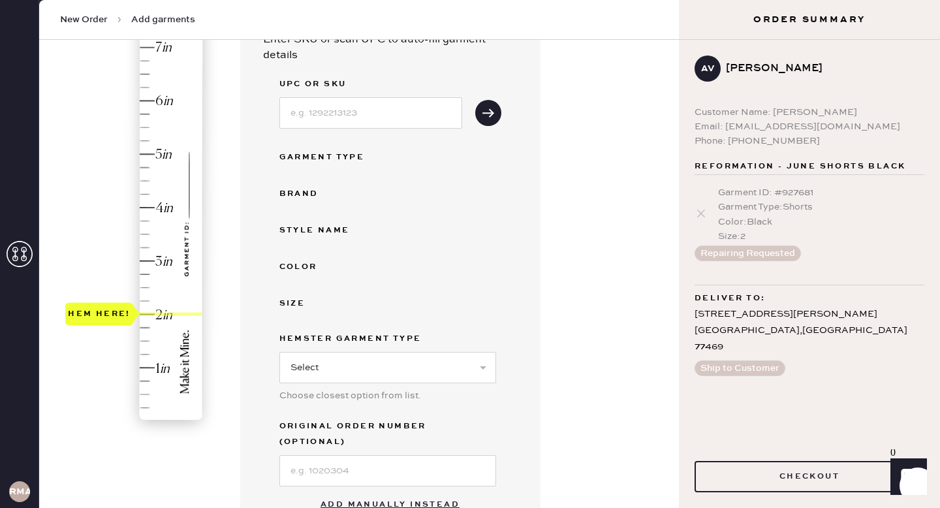
drag, startPoint x: 91, startPoint y: 418, endPoint x: 98, endPoint y: 311, distance: 107.3
click at [98, 312] on div "Hem here!" at bounding box center [99, 314] width 63 height 16
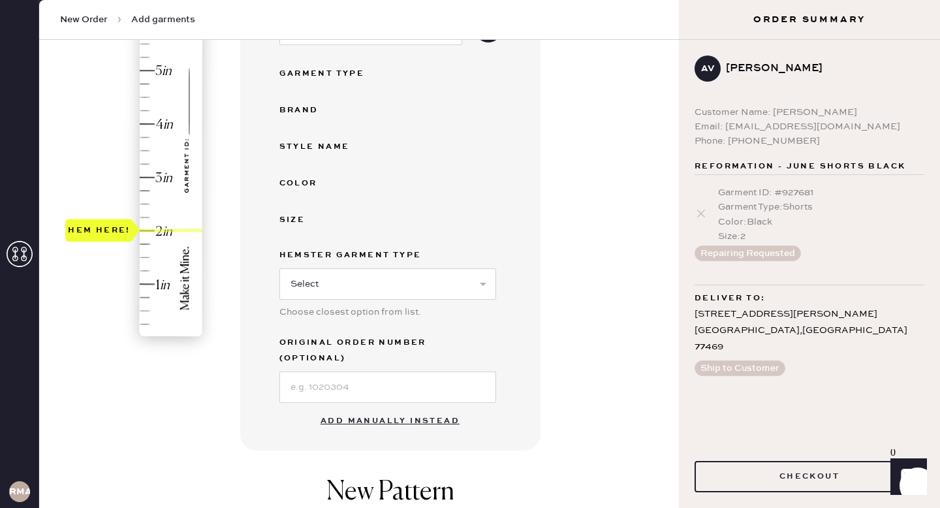
scroll to position [229, 0]
click at [385, 409] on button "Add manually instead" at bounding box center [390, 422] width 155 height 26
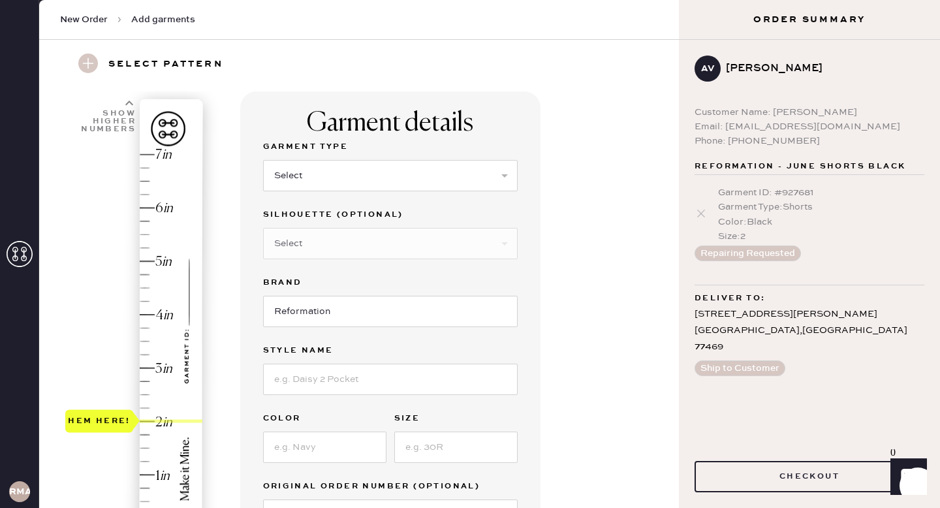
scroll to position [0, 0]
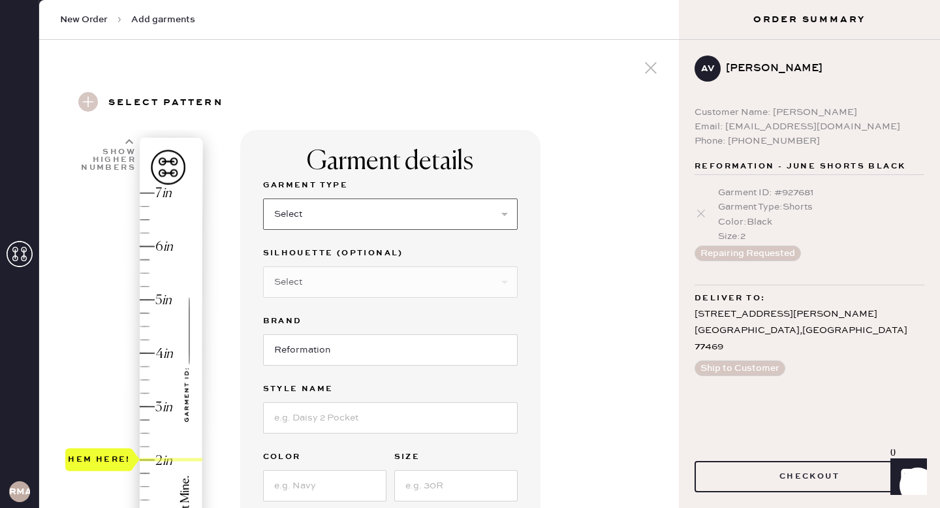
click at [431, 211] on select "Select Basic Skirt Jeans Leggings Pants Shorts Basic Sleeved Dress Basic Sleeve…" at bounding box center [390, 214] width 255 height 31
click at [458, 208] on select "Select Basic Skirt Jeans Leggings Pants Shorts Basic Sleeved Dress Basic Sleeve…" at bounding box center [390, 214] width 255 height 31
select select "6"
click at [486, 280] on select "Select Maxi Dress Midi Dress Mini Dress Other" at bounding box center [390, 281] width 255 height 31
select select "37"
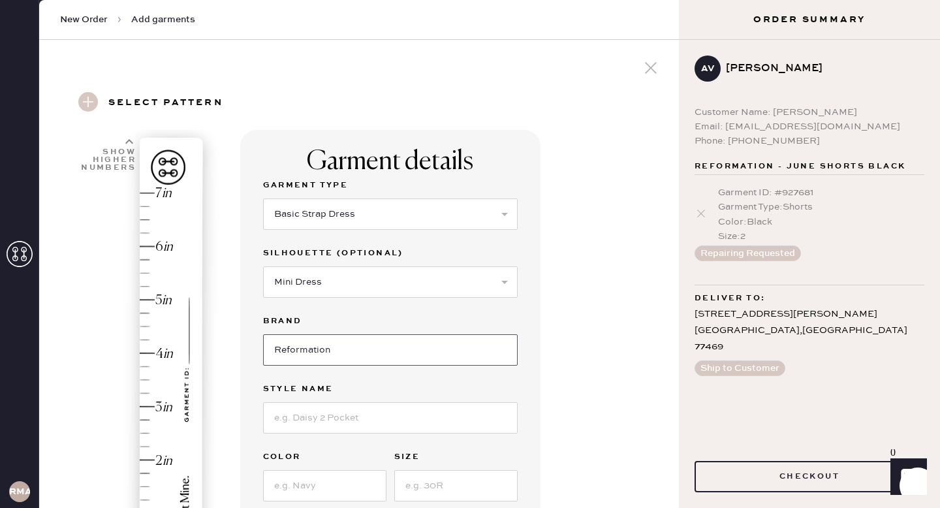
click at [487, 347] on input "Reformation" at bounding box center [390, 349] width 255 height 31
click at [448, 426] on input at bounding box center [390, 417] width 255 height 31
type input "Noha Dress"
click at [336, 481] on input at bounding box center [324, 485] width 123 height 31
type input "Polka Dot"
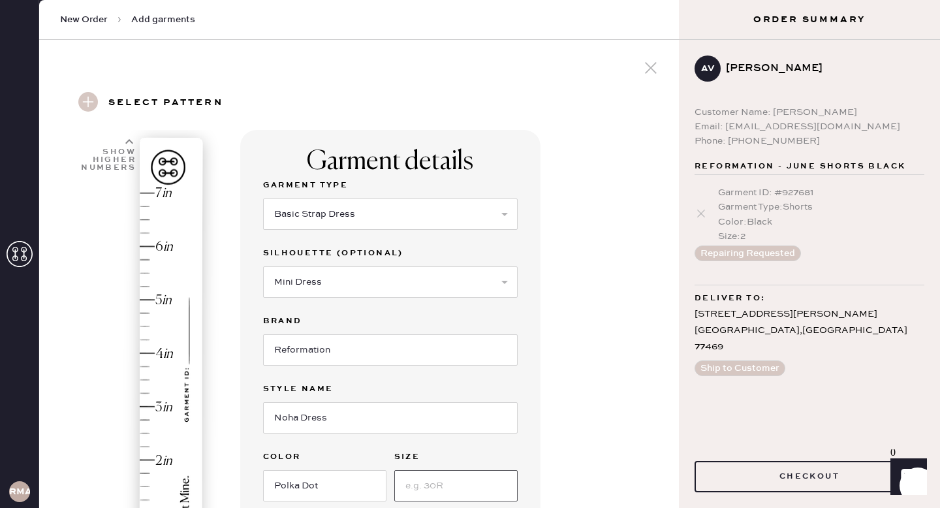
click at [454, 483] on input at bounding box center [455, 485] width 123 height 31
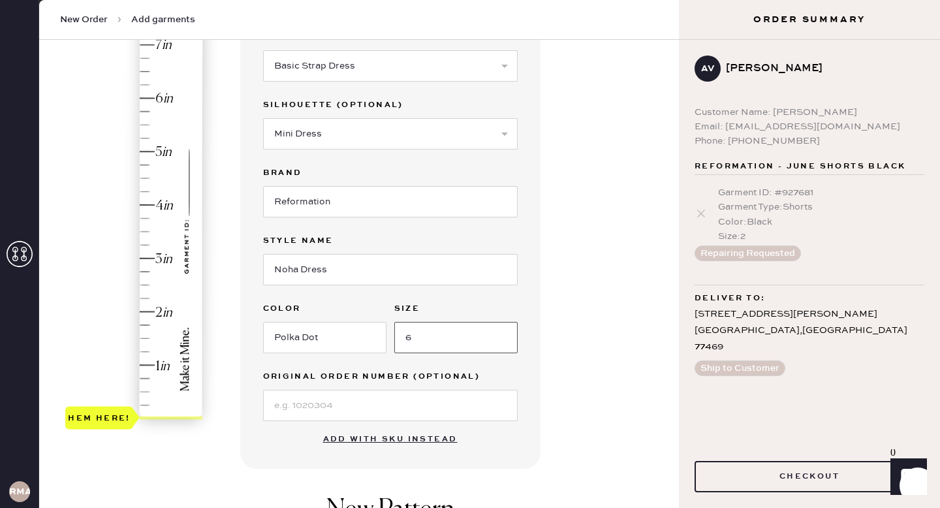
scroll to position [180, 0]
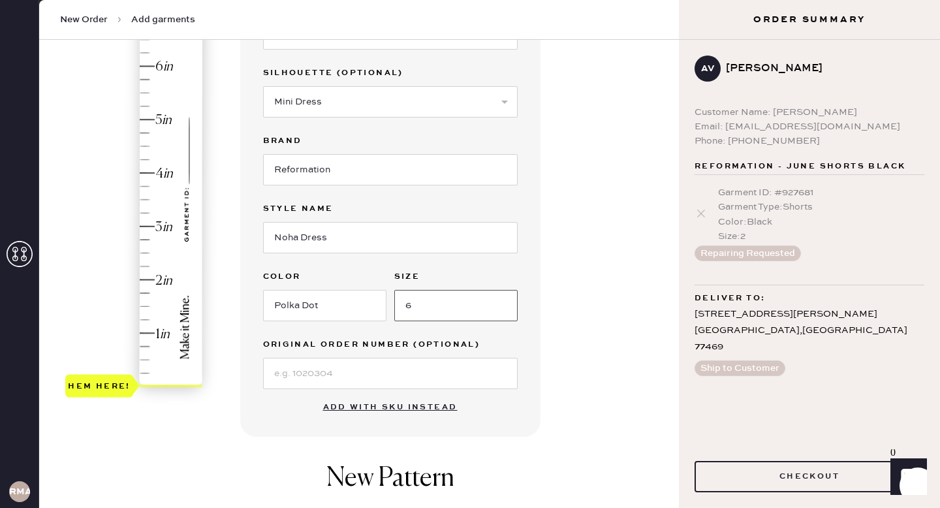
type input "6"
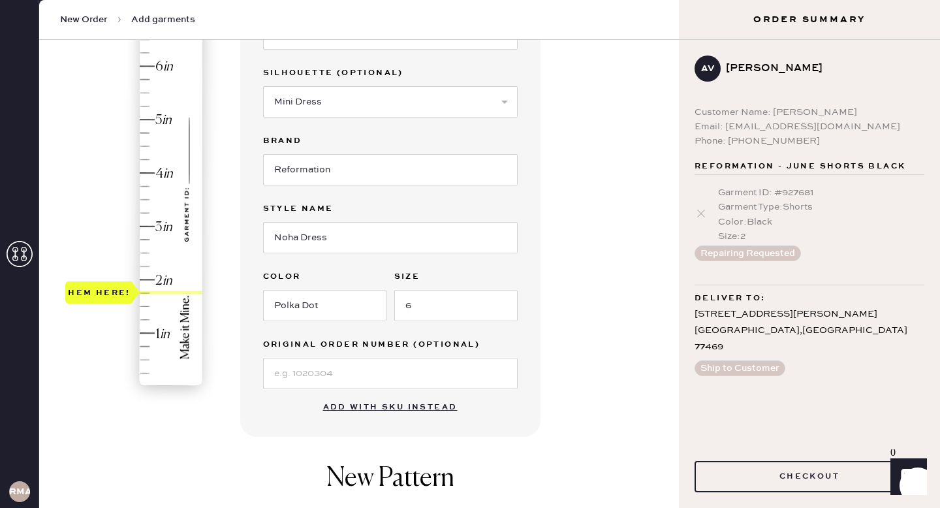
type input "2"
drag, startPoint x: 91, startPoint y: 385, endPoint x: 116, endPoint y: 285, distance: 103.1
click at [116, 285] on div "Hem here!" at bounding box center [99, 280] width 63 height 16
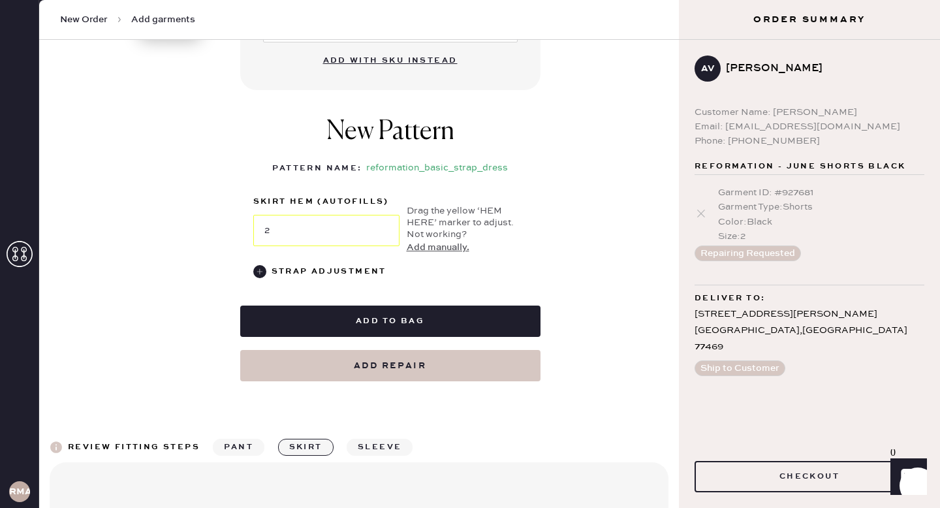
scroll to position [570, 0]
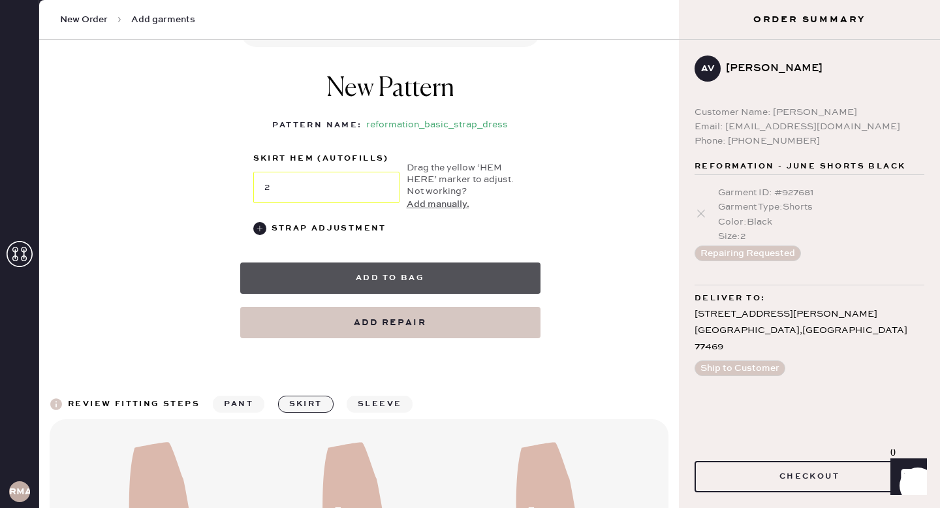
click at [443, 278] on button "Add to bag" at bounding box center [390, 278] width 300 height 31
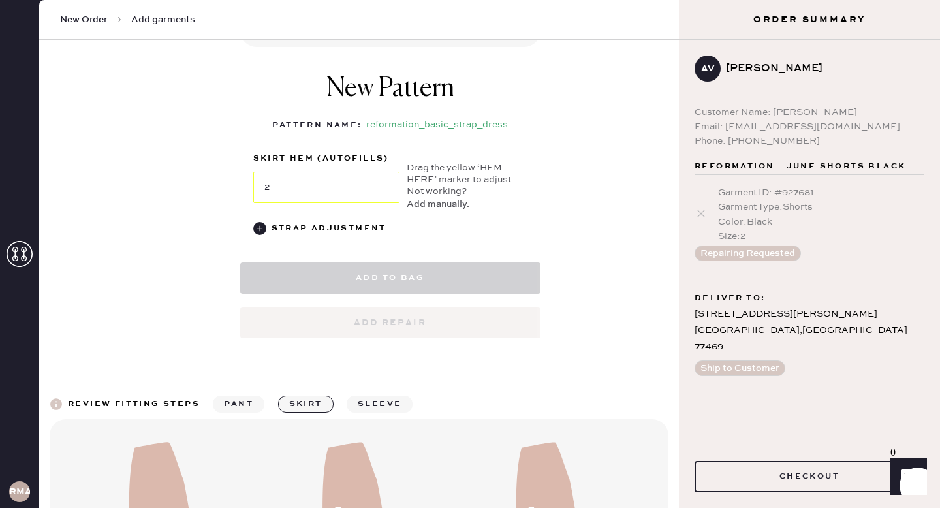
select select "6"
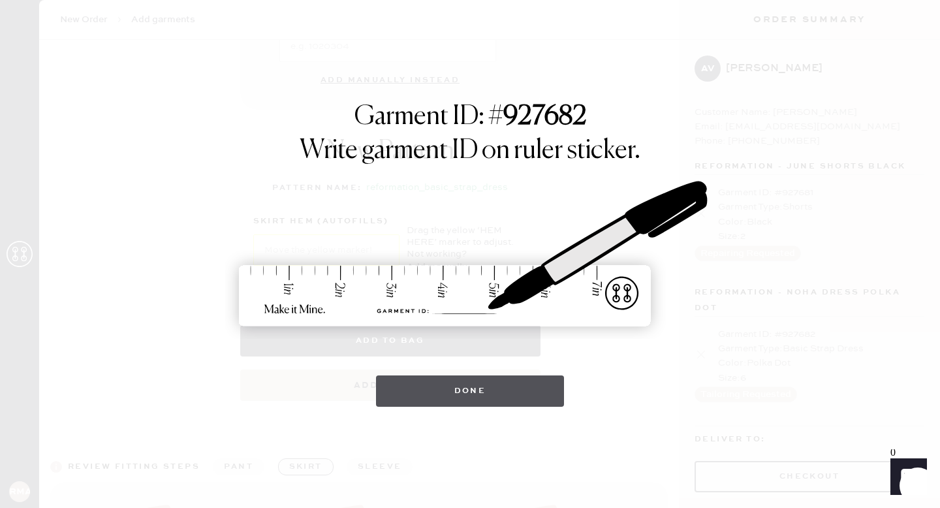
click at [486, 390] on button "Done" at bounding box center [470, 390] width 189 height 31
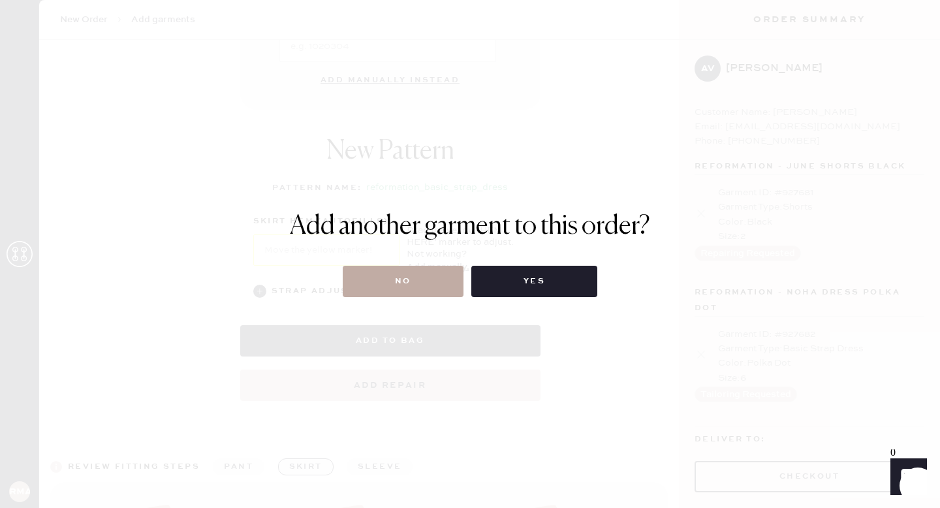
click at [384, 287] on button "No" at bounding box center [403, 281] width 121 height 31
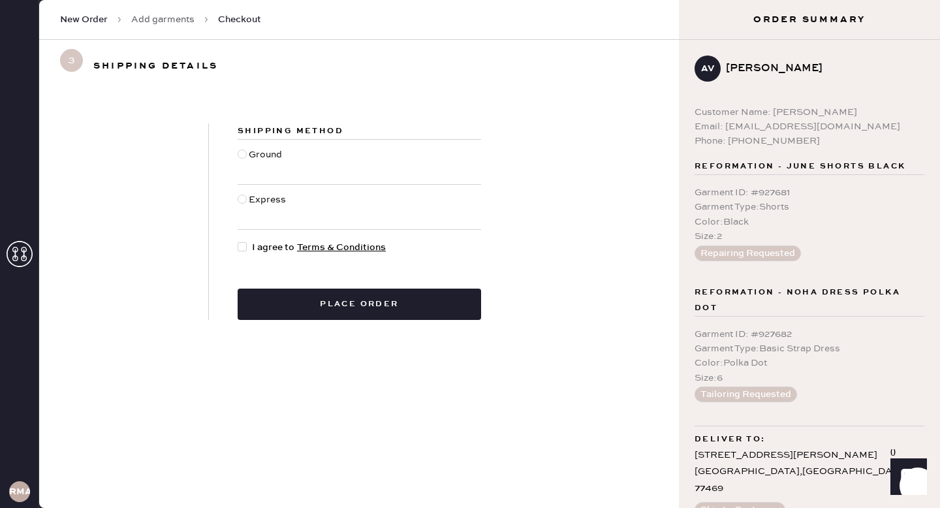
click at [240, 155] on div at bounding box center [242, 154] width 9 height 9
click at [238, 148] on input "Ground" at bounding box center [238, 148] width 1 height 1
radio input "true"
click at [244, 250] on div at bounding box center [242, 246] width 9 height 9
click at [238, 241] on input "I agree to Terms & Conditions" at bounding box center [238, 240] width 1 height 1
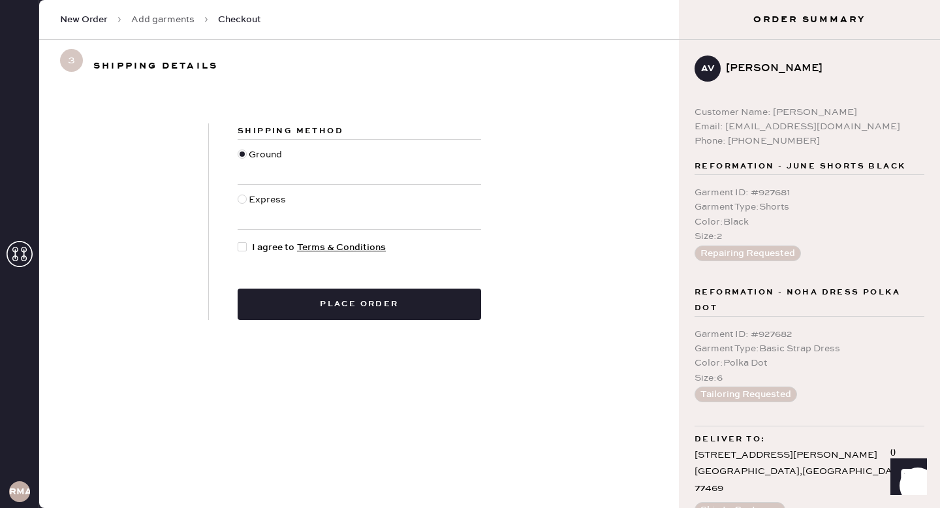
checkbox input "true"
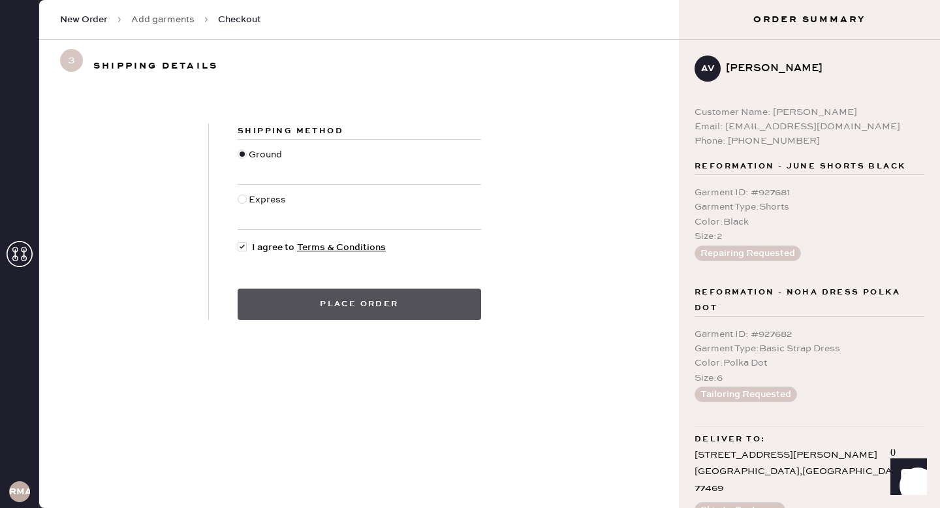
click at [381, 310] on button "Place order" at bounding box center [360, 304] width 244 height 31
